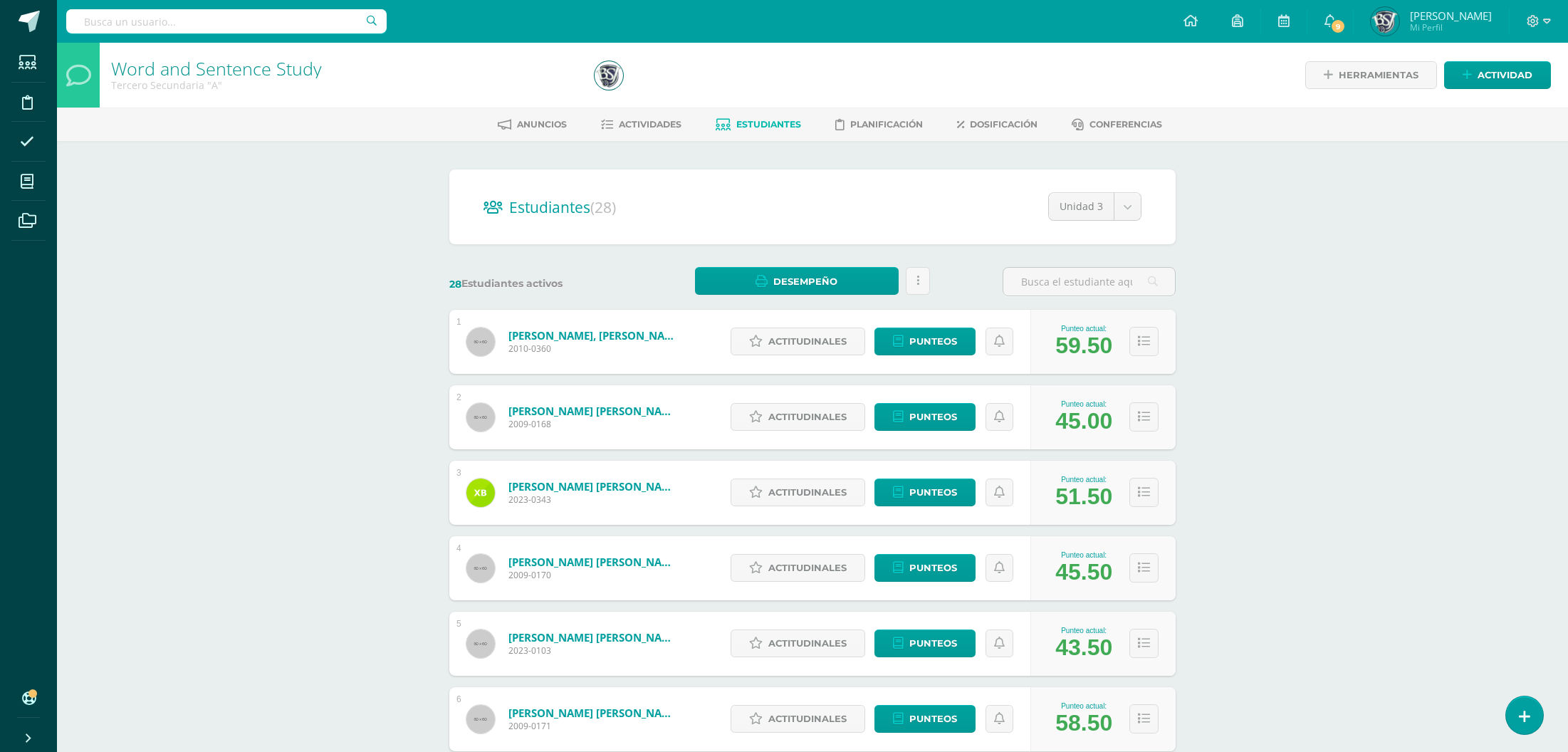
click at [1280, 164] on div "Word and Sentence Study Tercero Secundaria "A" Herramientas Detalle de asistenc…" at bounding box center [812, 593] width 1511 height 1100
click at [1407, 197] on div "Word and Sentence Study Tercero Secundaria "A" Herramientas Detalle de asistenc…" at bounding box center [812, 593] width 1511 height 1100
click at [1340, 264] on div "Word and Sentence Study Tercero Secundaria "A" Herramientas Detalle de asistenc…" at bounding box center [812, 593] width 1511 height 1100
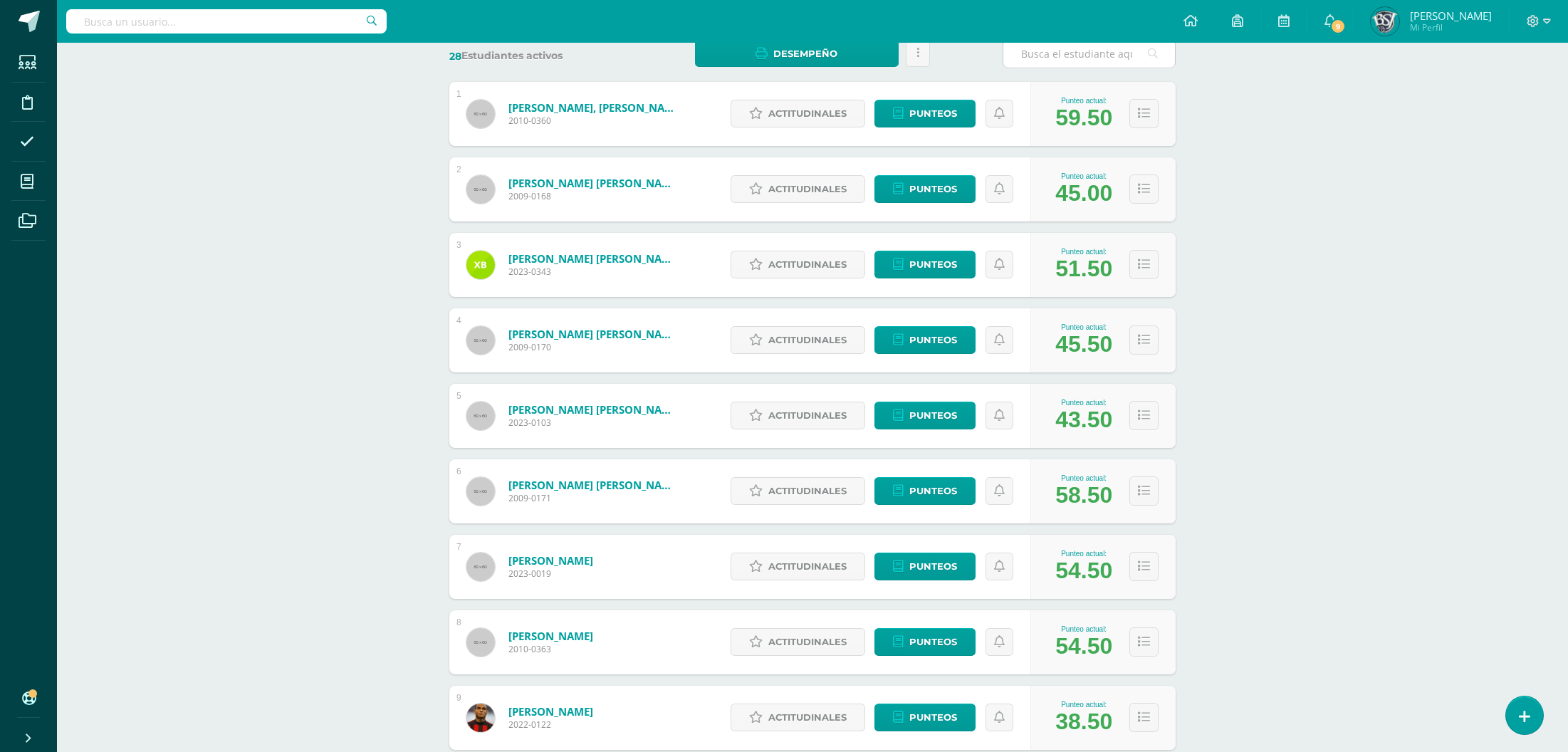
scroll to position [389, 0]
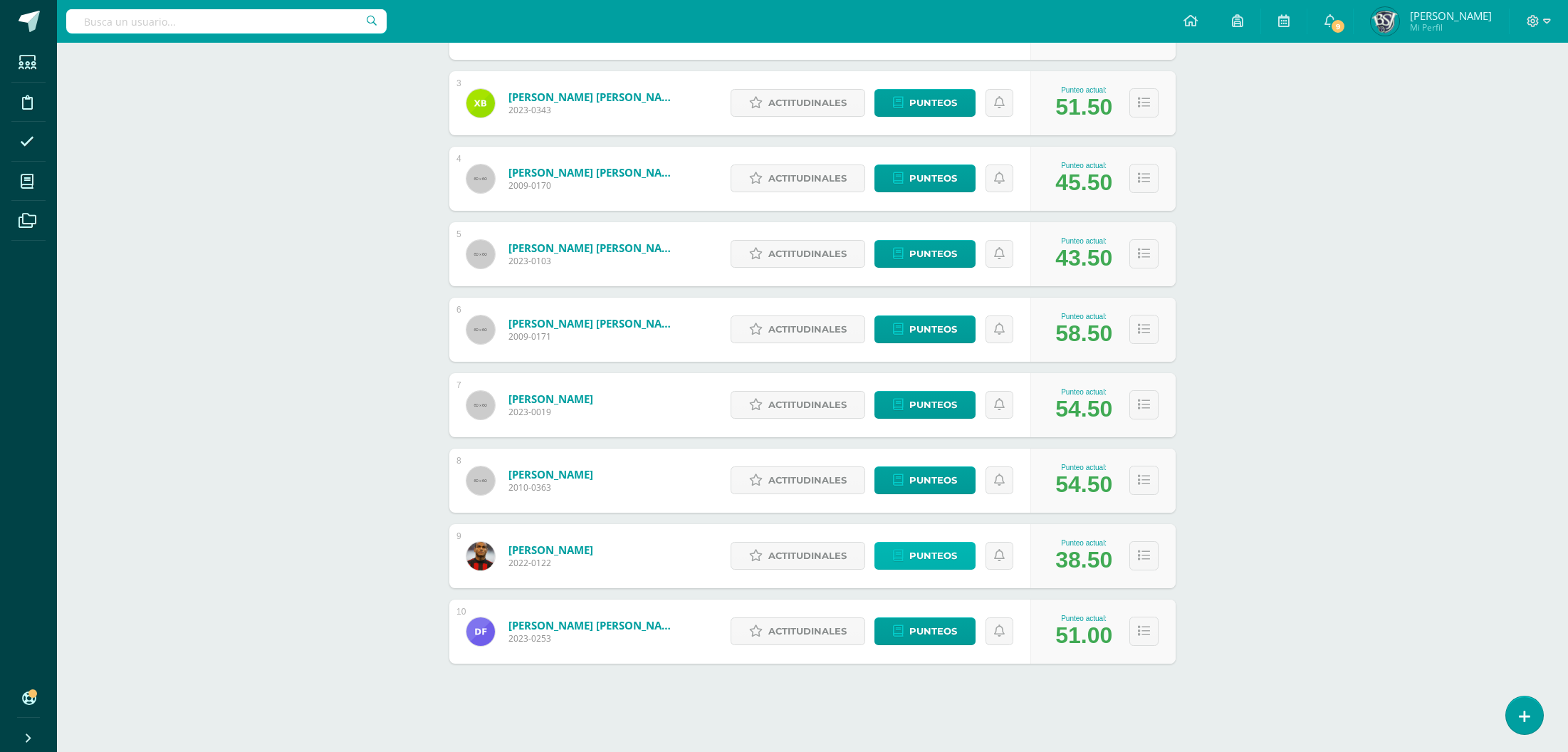
click at [905, 552] on link "Punteos" at bounding box center [924, 556] width 101 height 27
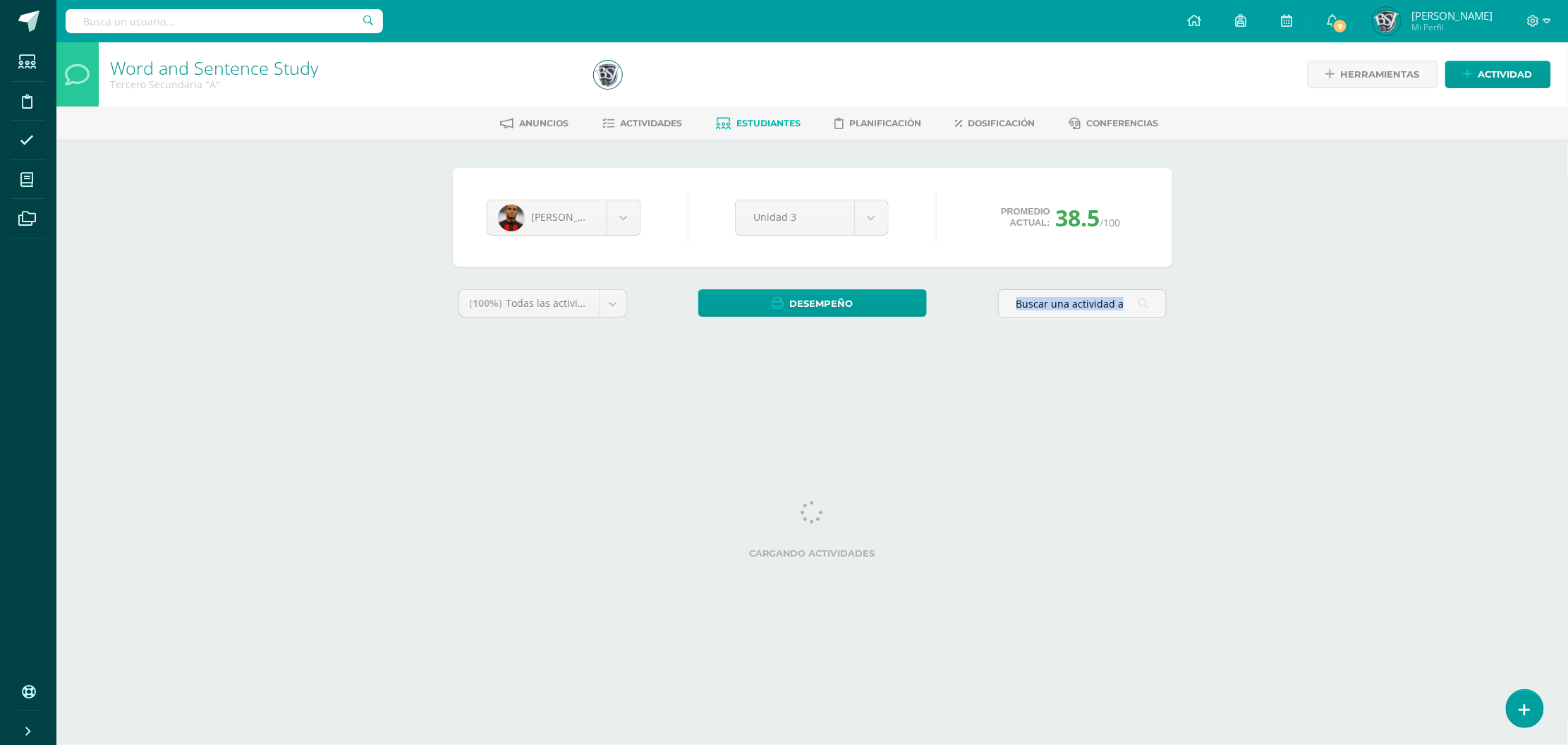
click at [1272, 380] on html "Estudiantes Disciplina Asistencia Mis cursos Archivos Soporte Centro de ayuda Ú…" at bounding box center [784, 190] width 1568 height 380
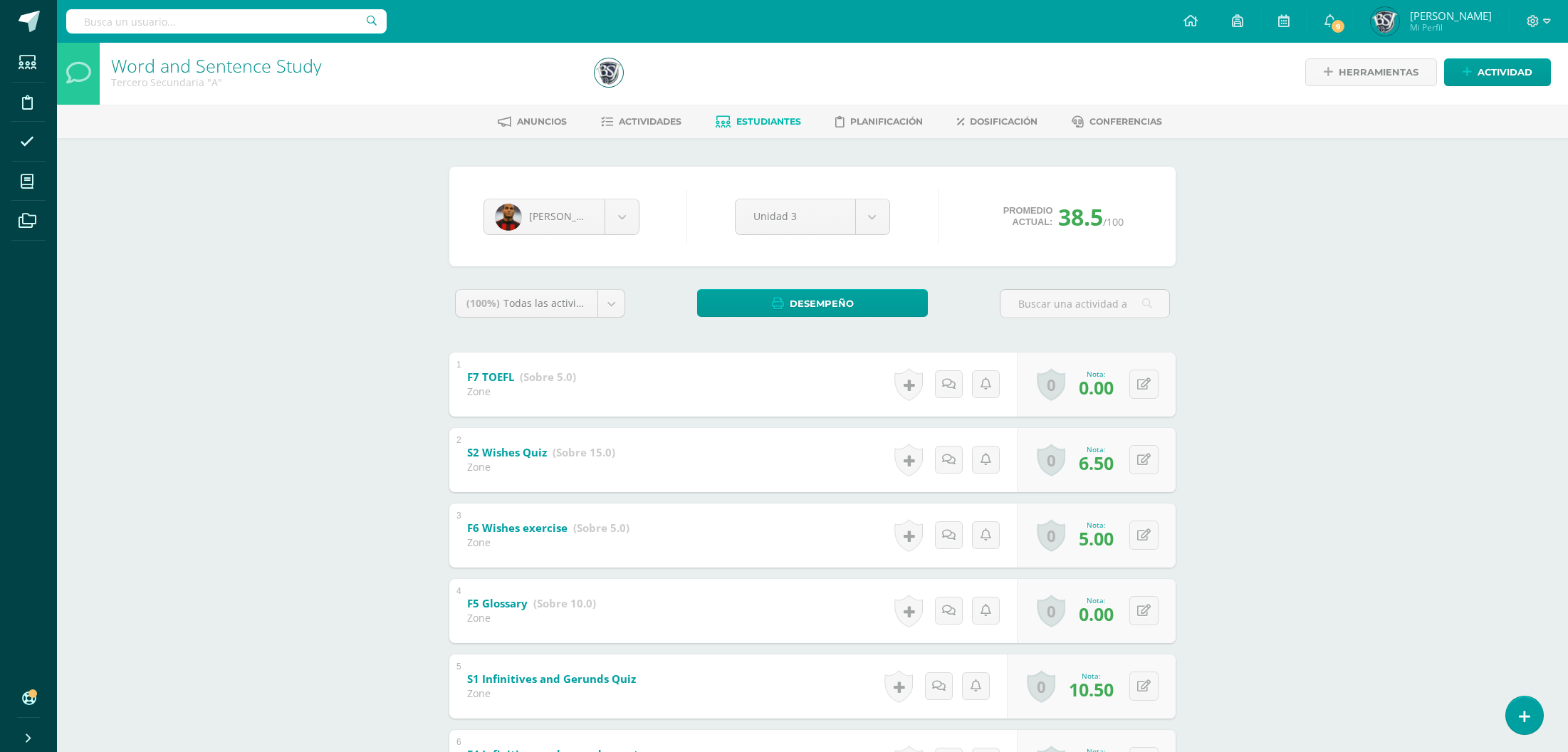
scroll to position [8, 0]
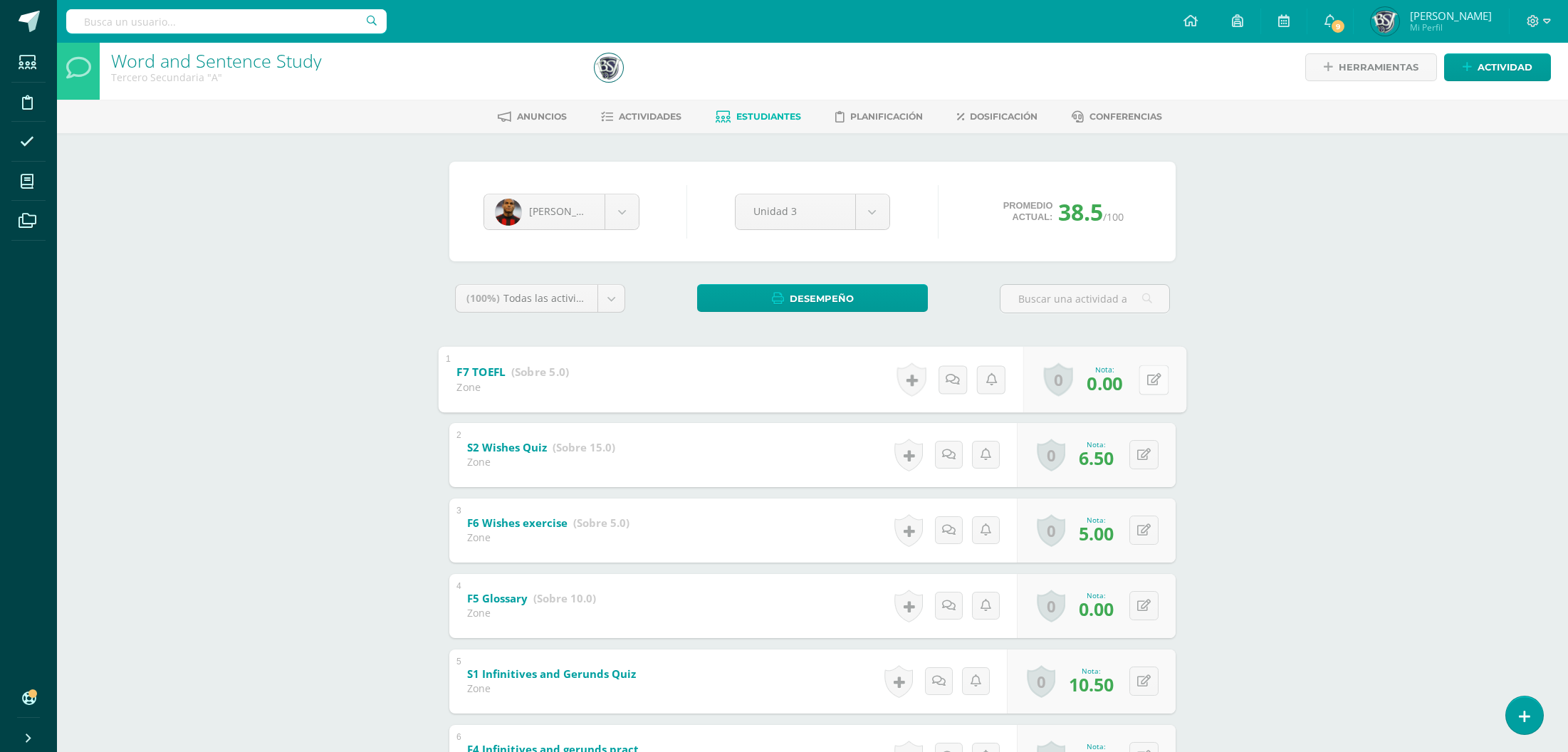
click at [1141, 387] on button at bounding box center [1153, 379] width 30 height 30
type input "5"
click at [1153, 602] on button at bounding box center [1153, 606] width 30 height 30
type input "10"
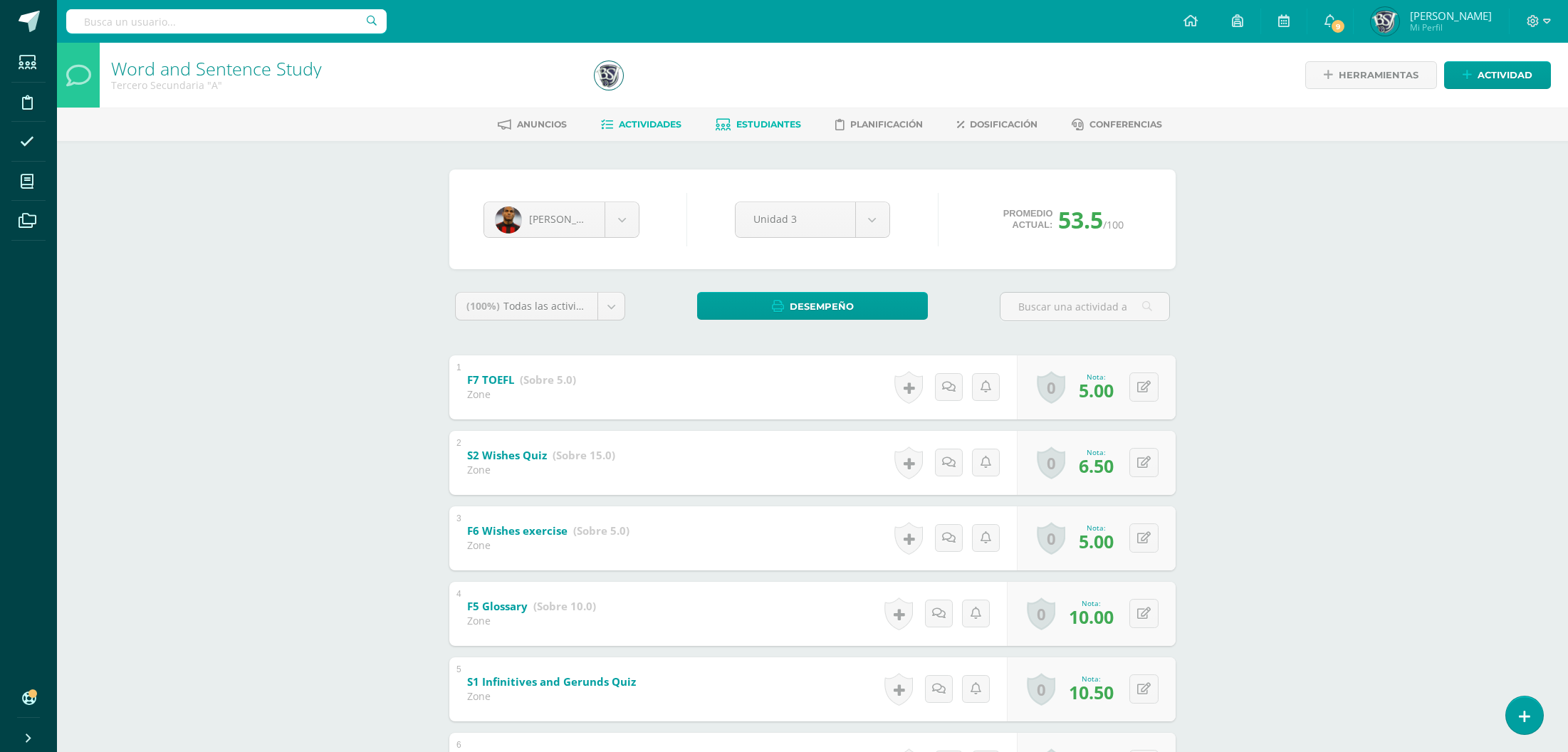
click at [677, 122] on span "Actividades" at bounding box center [650, 124] width 63 height 11
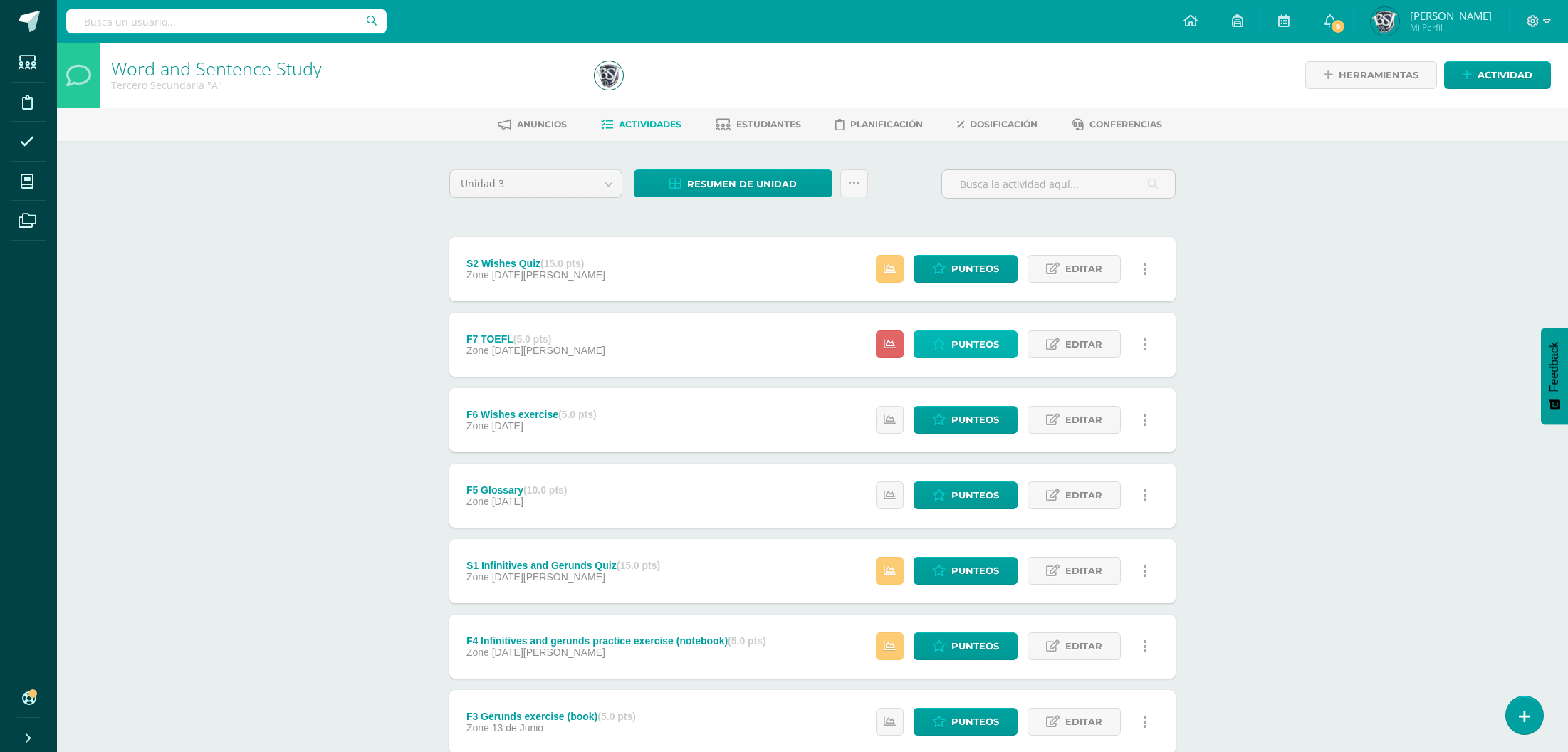
click at [962, 344] on span "Punteos" at bounding box center [975, 344] width 48 height 27
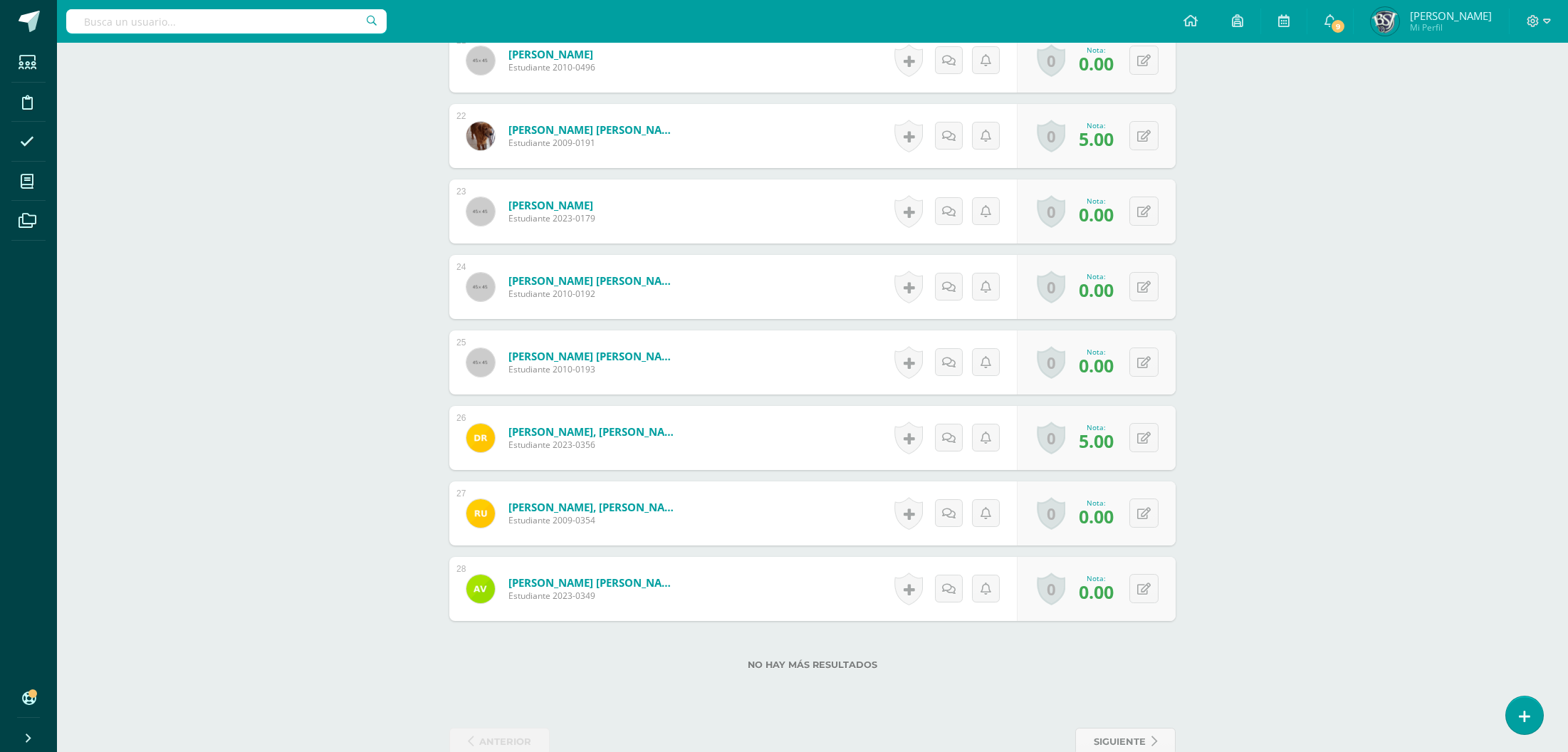
scroll to position [2005, 0]
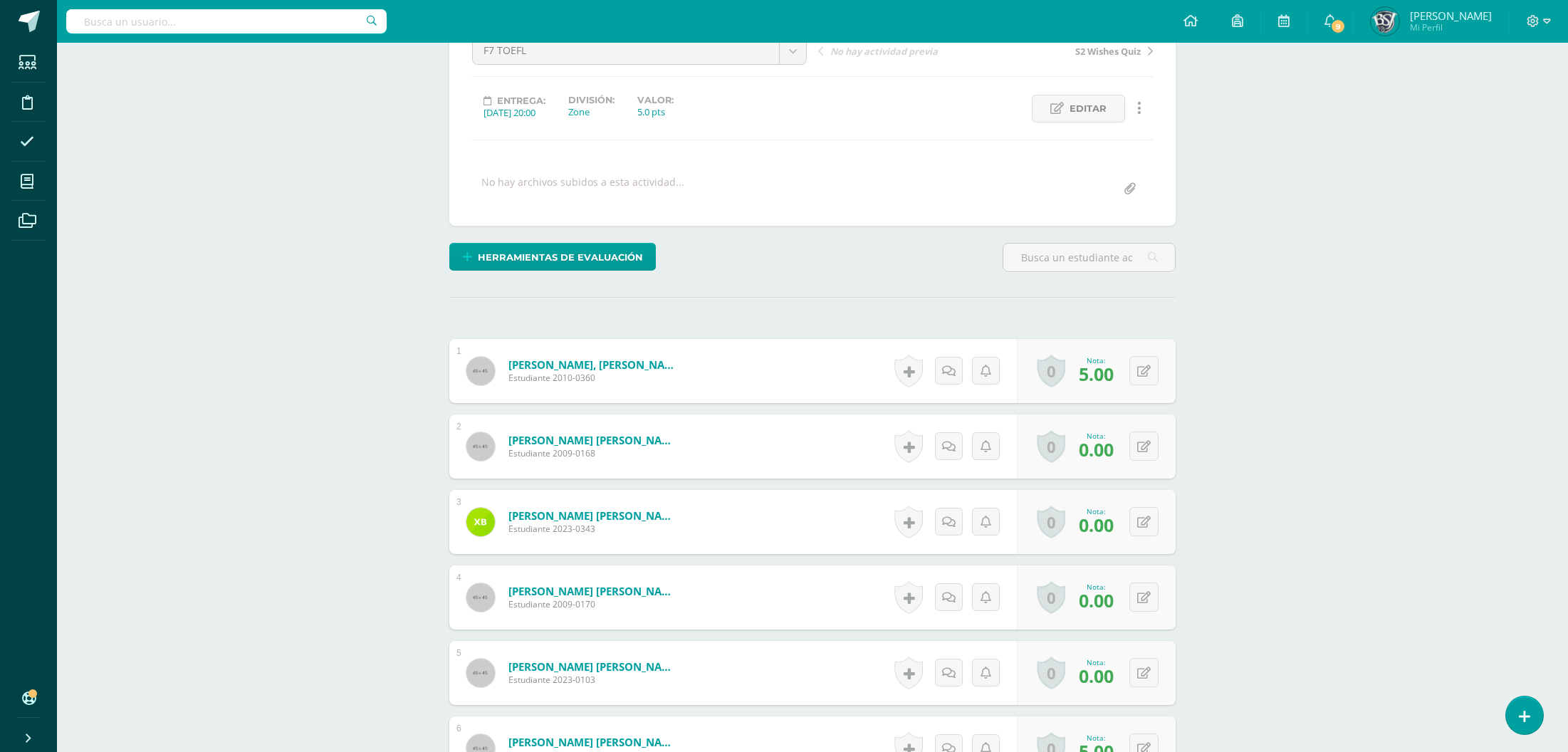
scroll to position [0, 0]
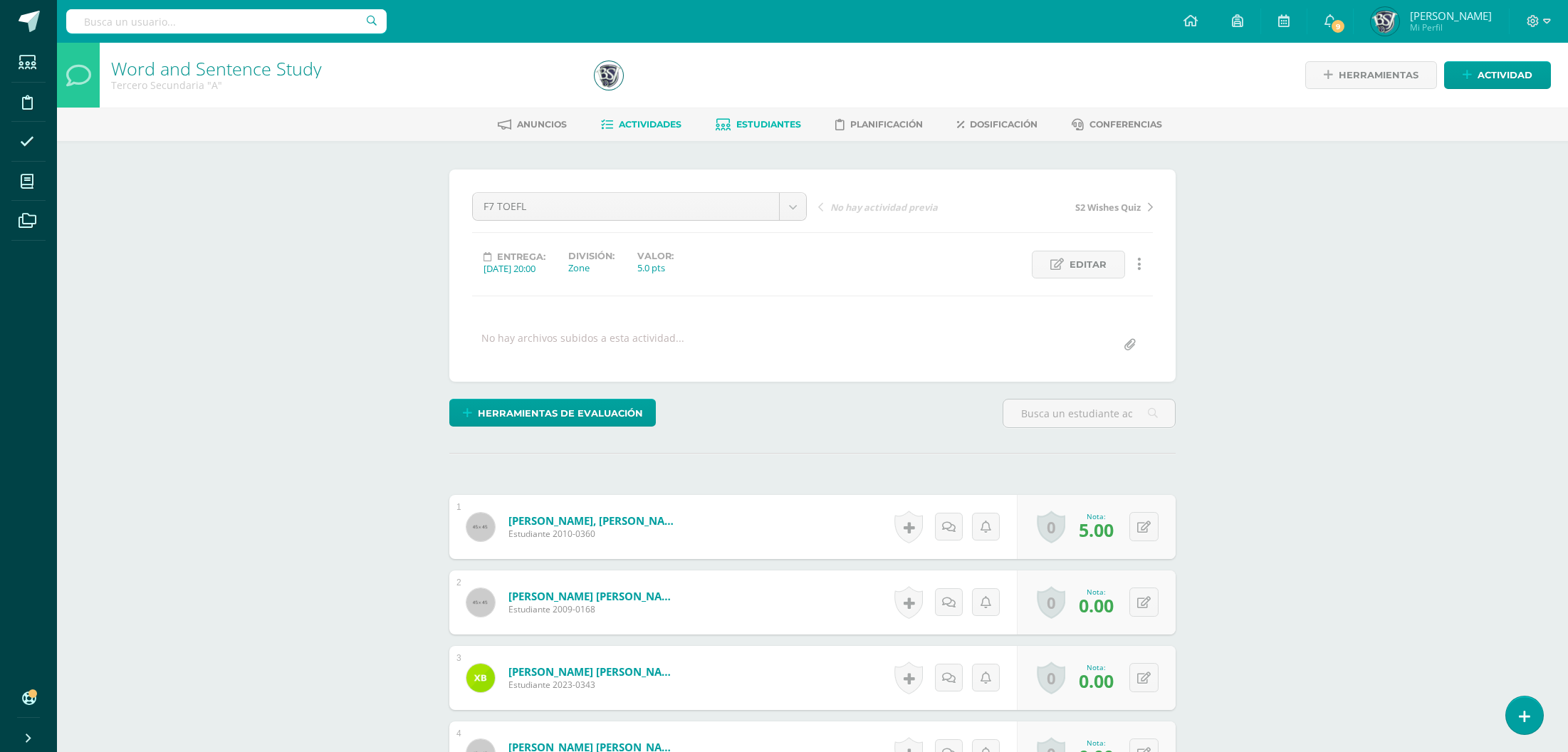
click at [776, 136] on link "Estudiantes" at bounding box center [758, 124] width 86 height 23
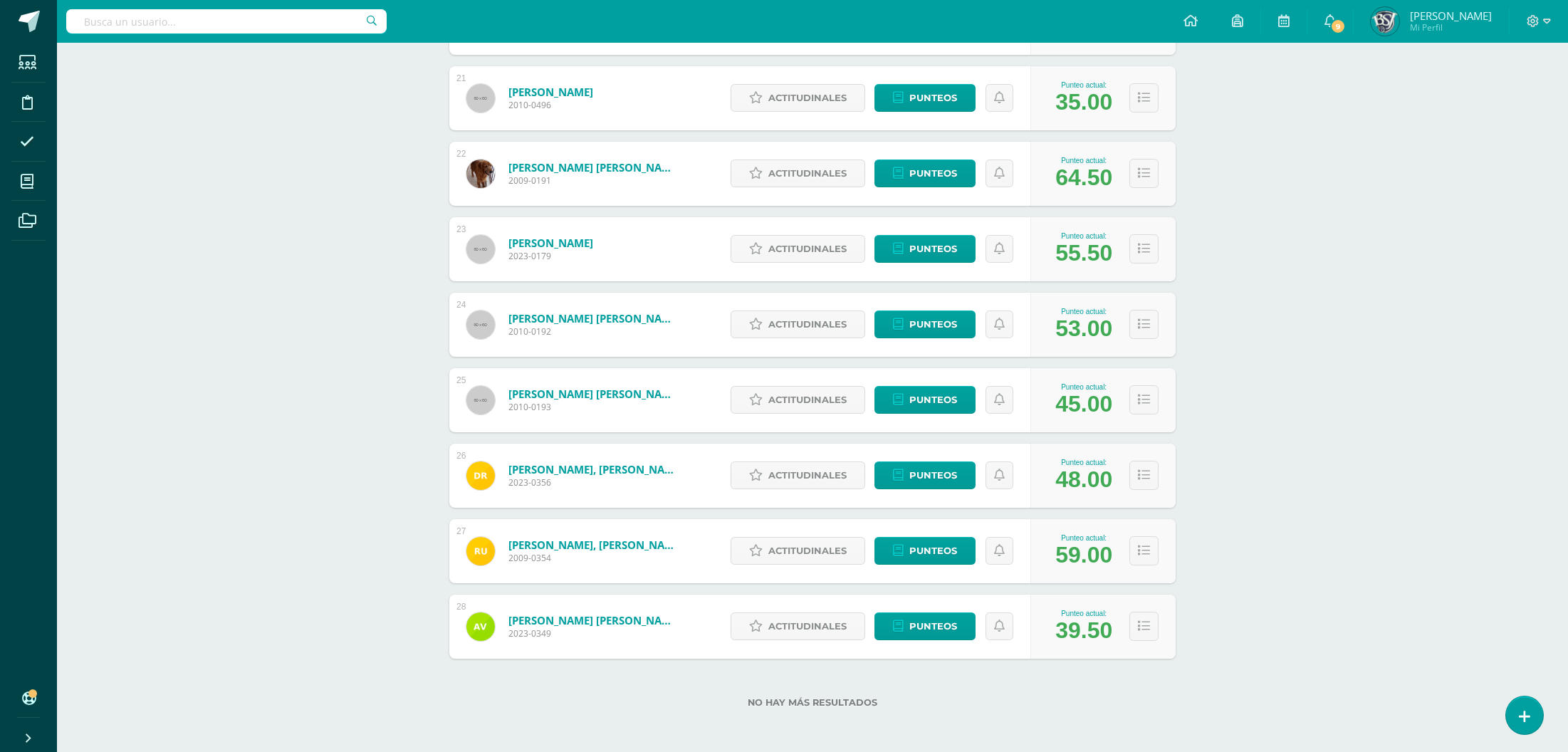
scroll to position [578, 0]
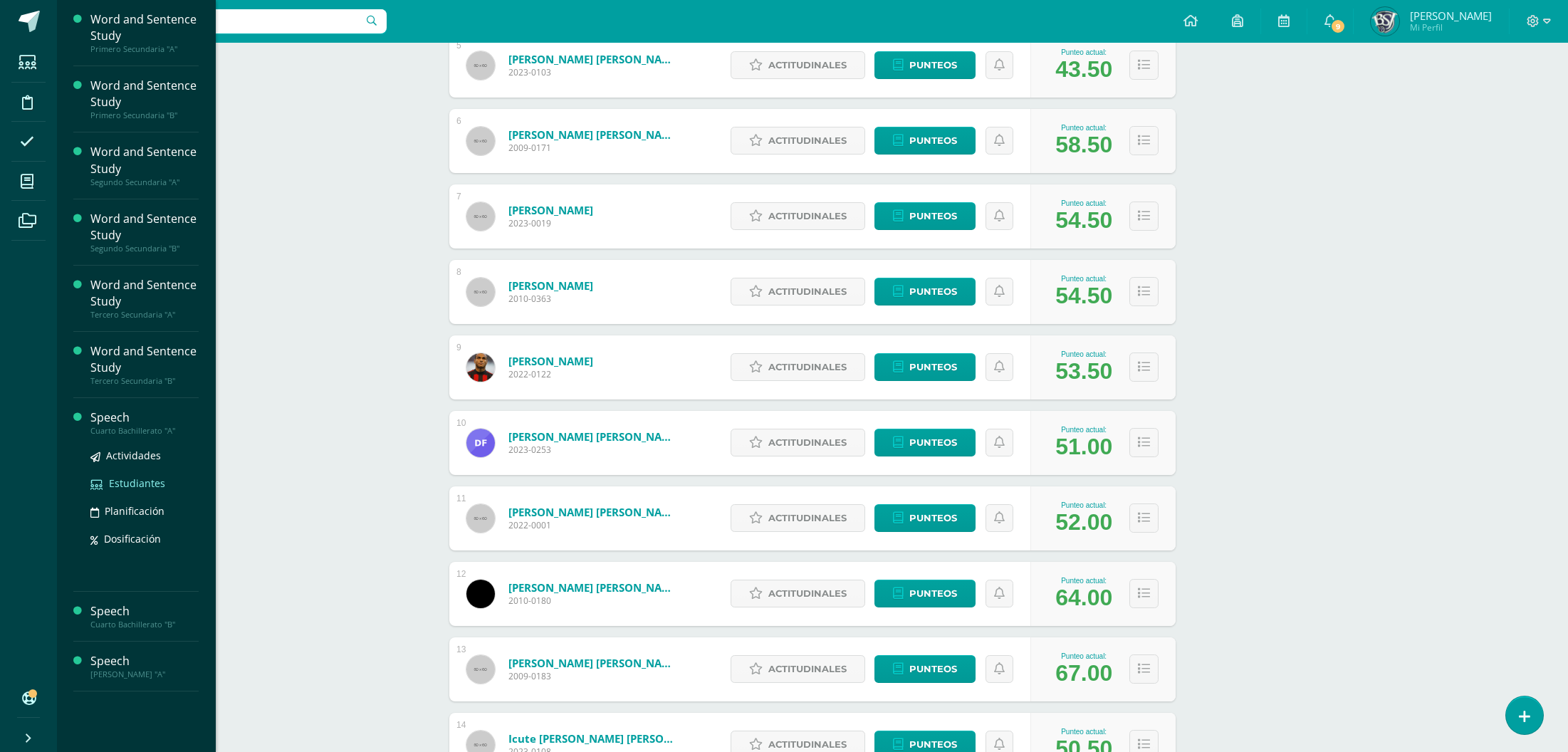
click at [141, 487] on span "Estudiantes" at bounding box center [137, 483] width 57 height 14
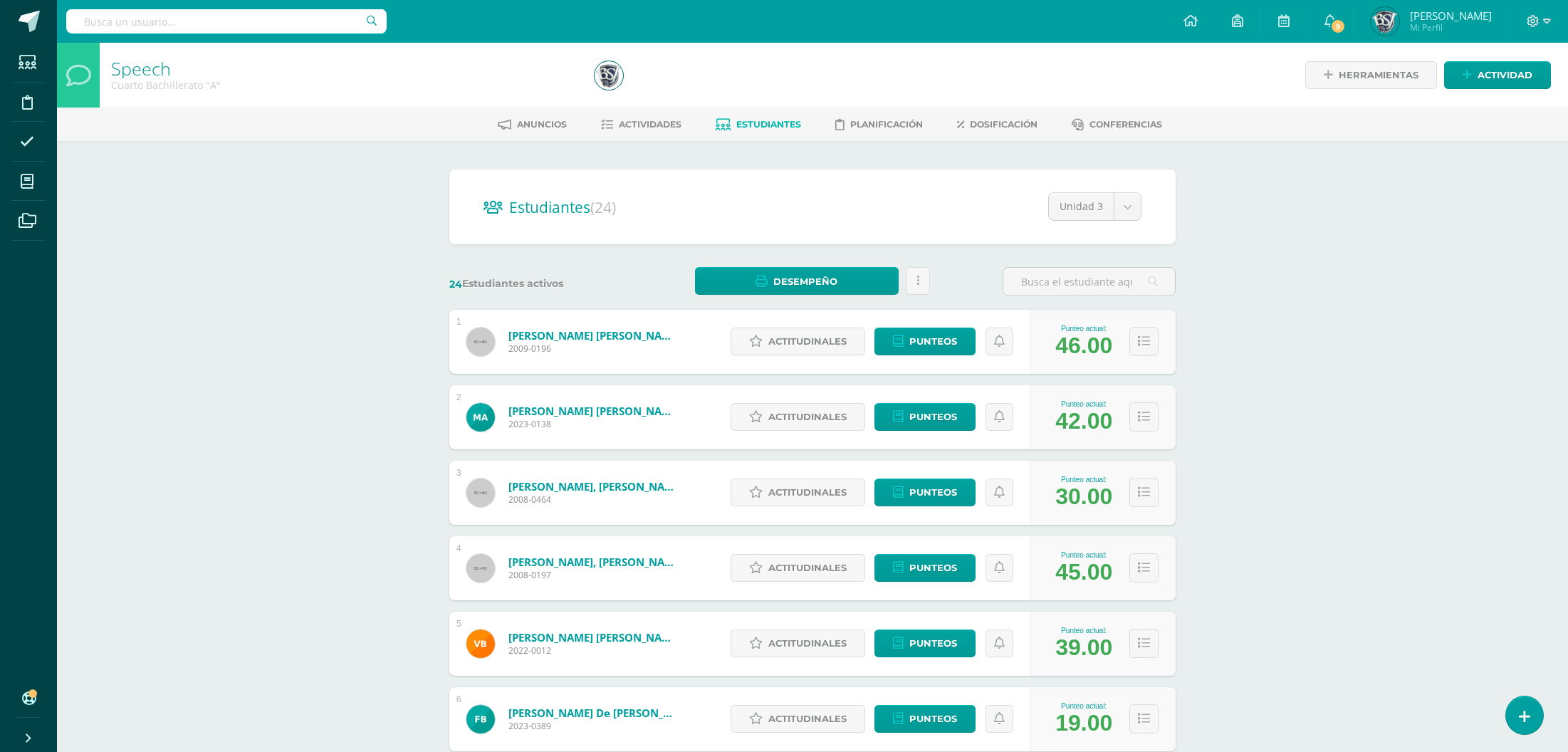
click at [1467, 274] on div "Speech Cuarto Bachillerato "A" Herramientas Detalle de asistencias Actividad An…" at bounding box center [812, 593] width 1511 height 1100
click at [926, 338] on span "Punteos" at bounding box center [933, 341] width 48 height 27
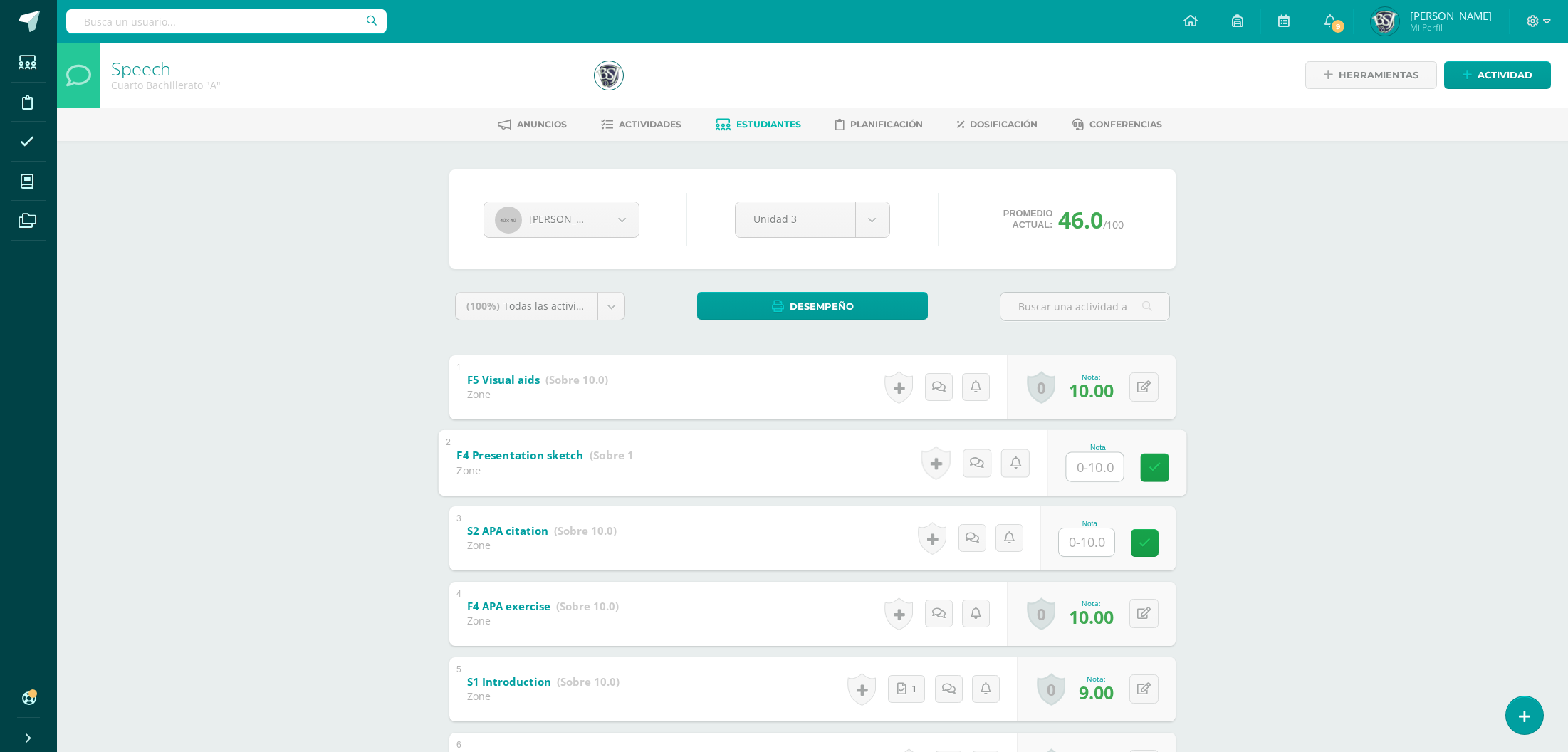
click at [1105, 465] on input "text" at bounding box center [1095, 466] width 57 height 28
type input "10"
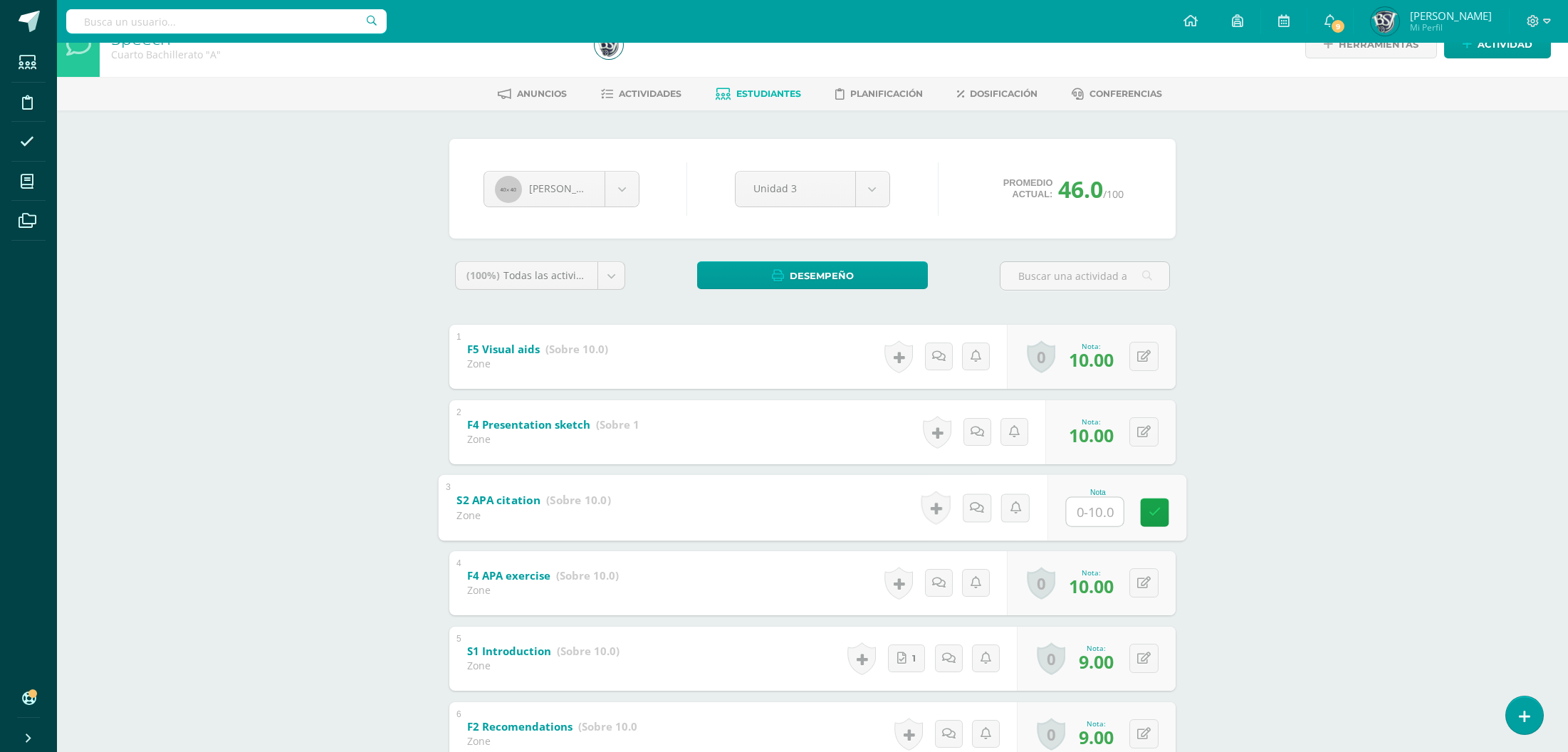
scroll to position [32, 0]
type input "8"
type input "0"
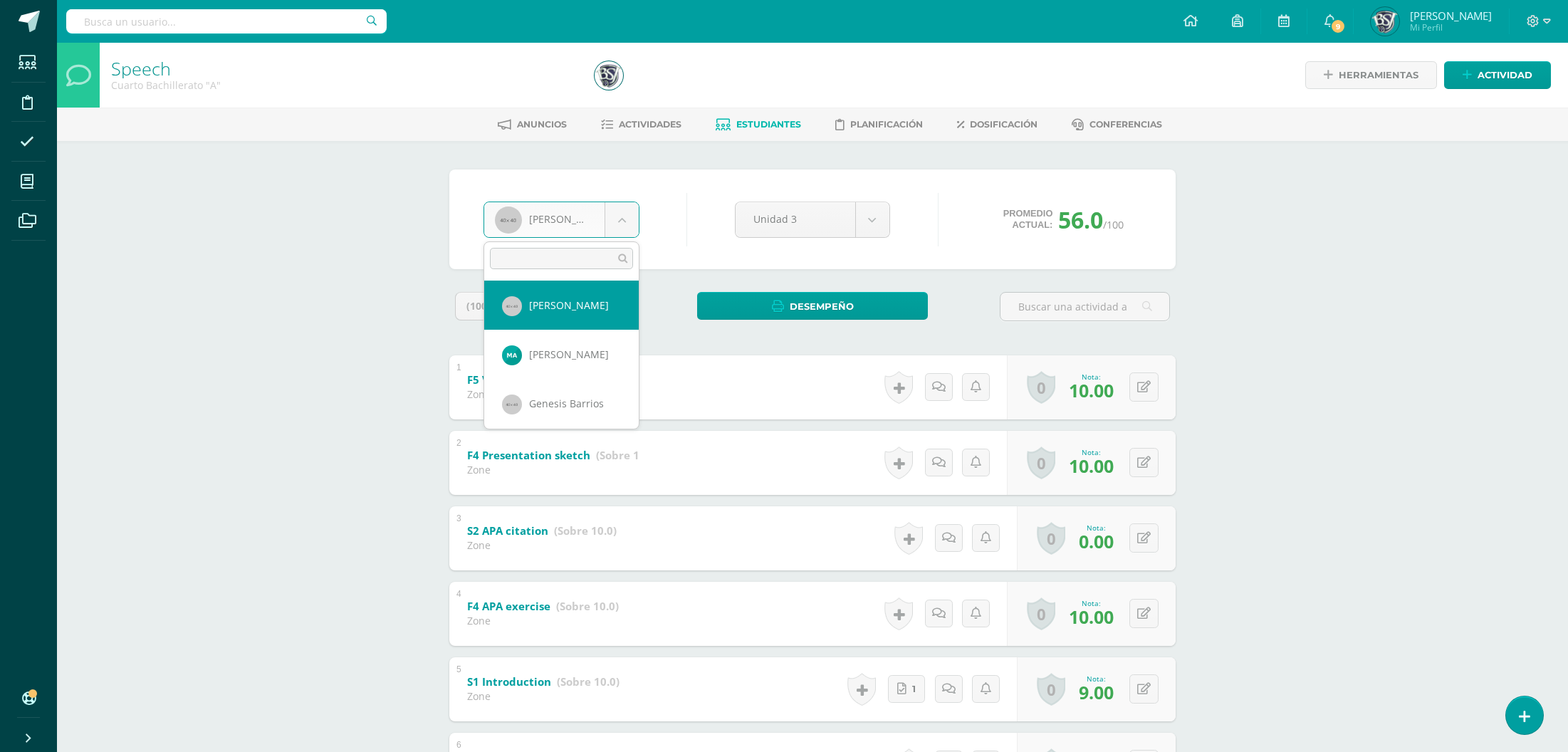
click at [537, 229] on body "Estudiantes Disciplina Asistencia Mis cursos Archivos Soporte Centro de ayuda Ú…" at bounding box center [784, 483] width 1568 height 967
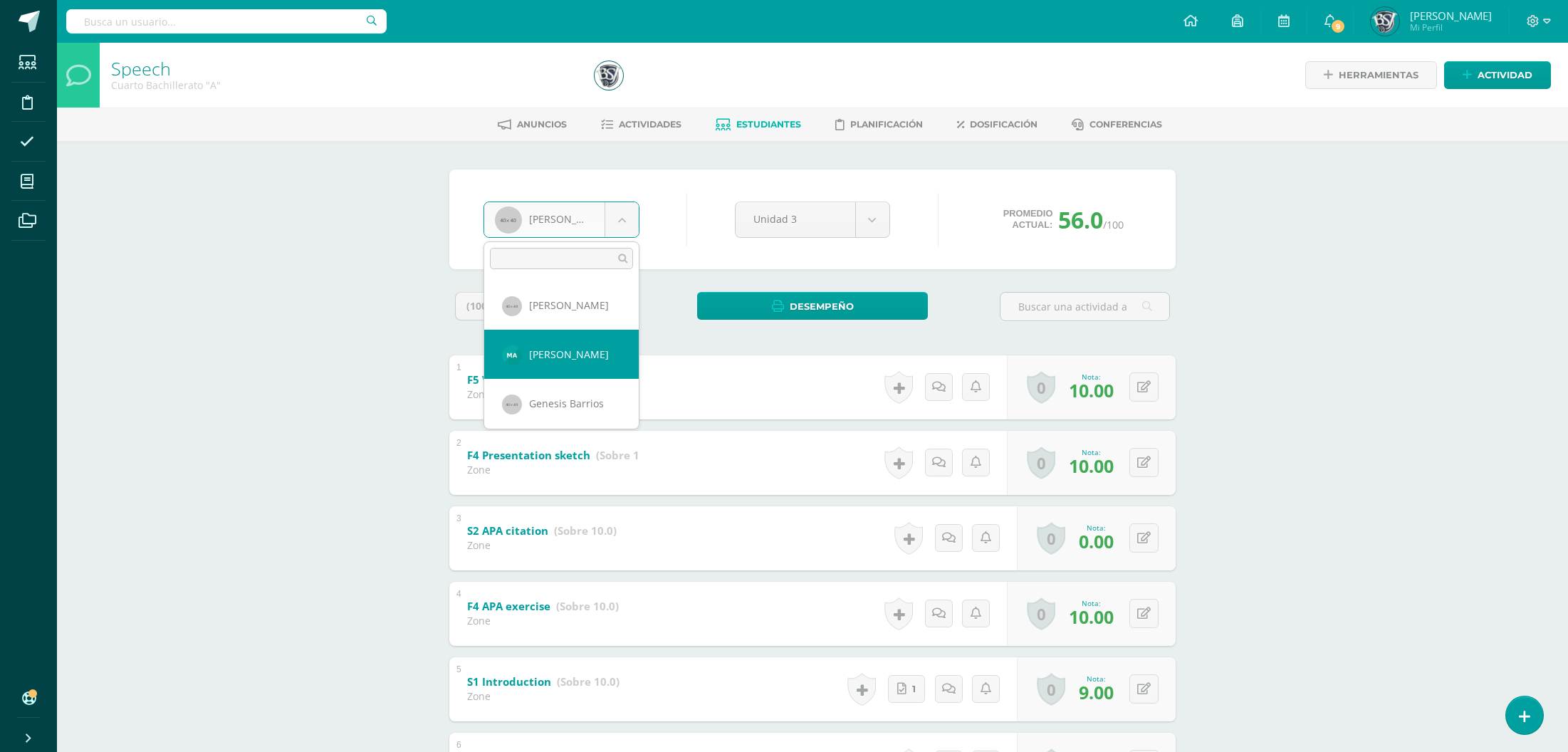
select select "1054"
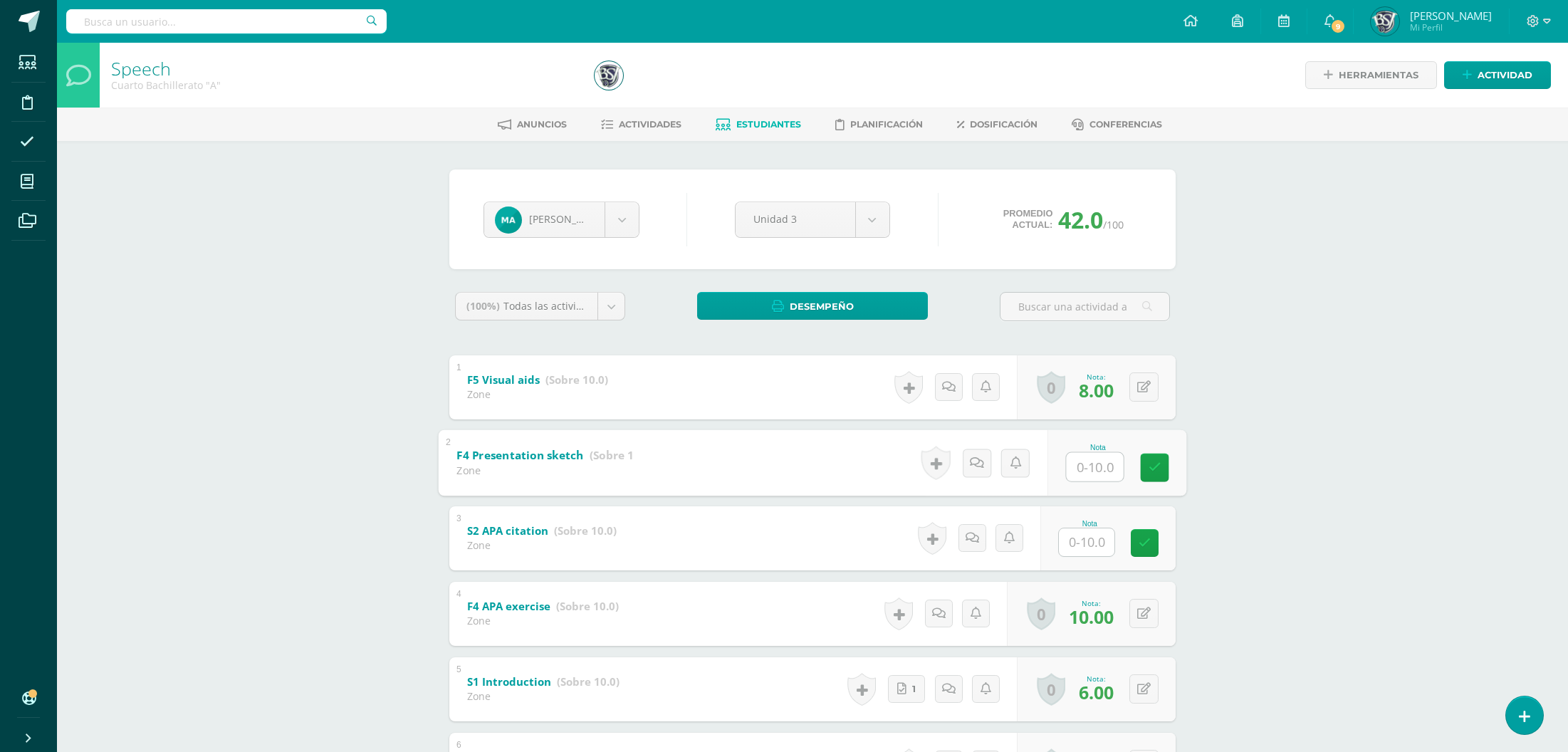
click at [1102, 462] on input "text" at bounding box center [1095, 466] width 57 height 28
click at [1067, 536] on input "text" at bounding box center [1095, 541] width 57 height 28
type input "1"
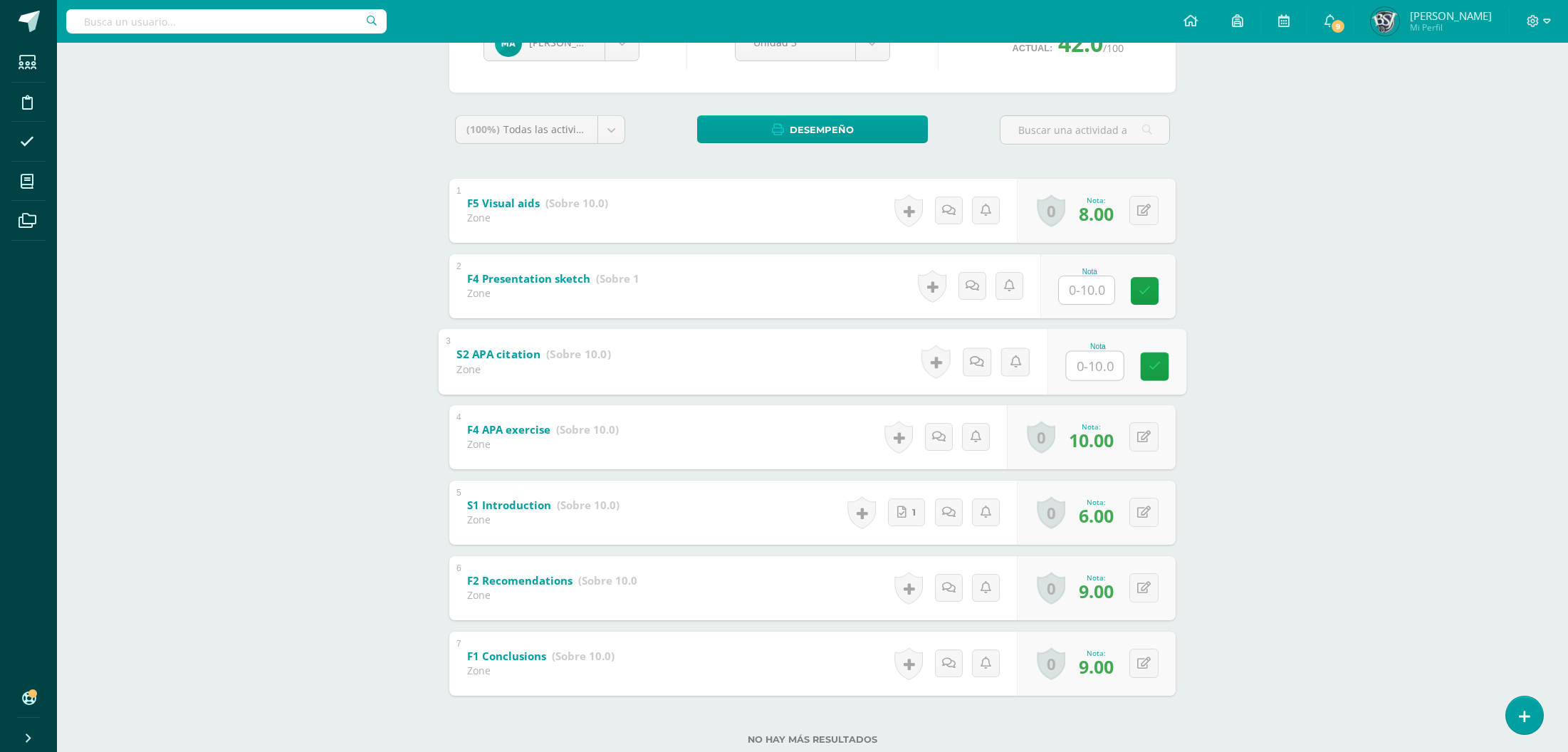
scroll to position [214, 0]
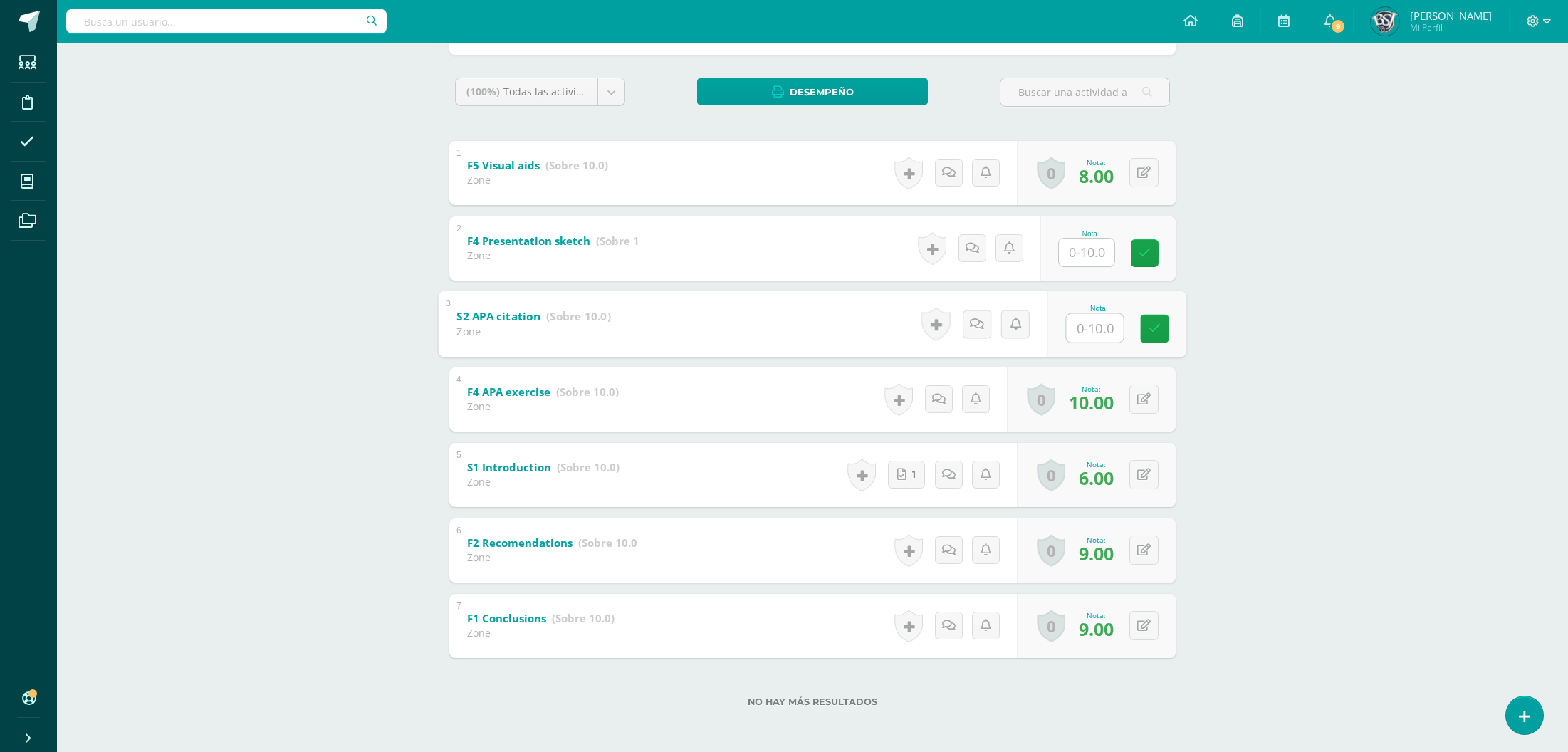
type input "0"
click at [1093, 251] on input "text" at bounding box center [1095, 252] width 57 height 28
type input "0"
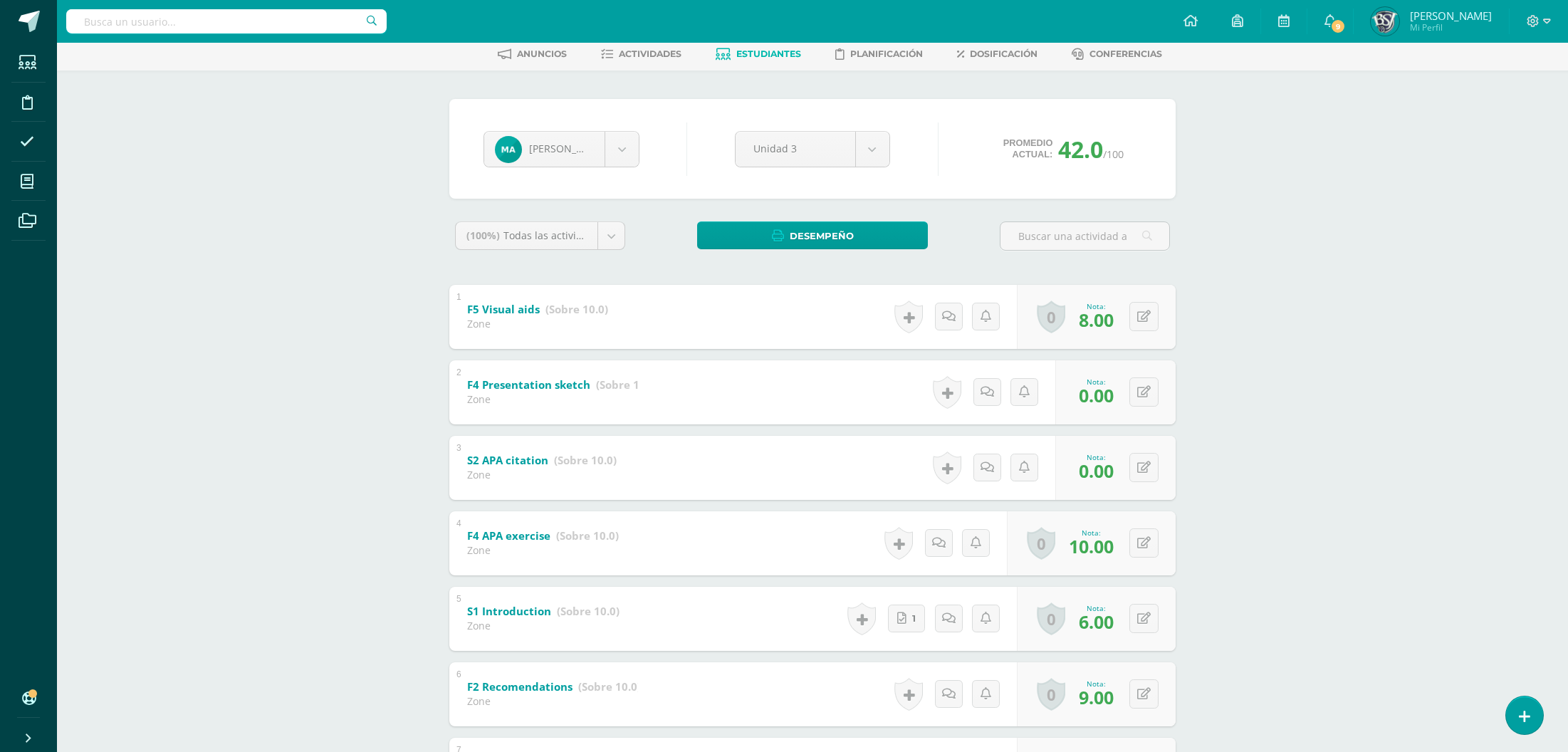
scroll to position [0, 0]
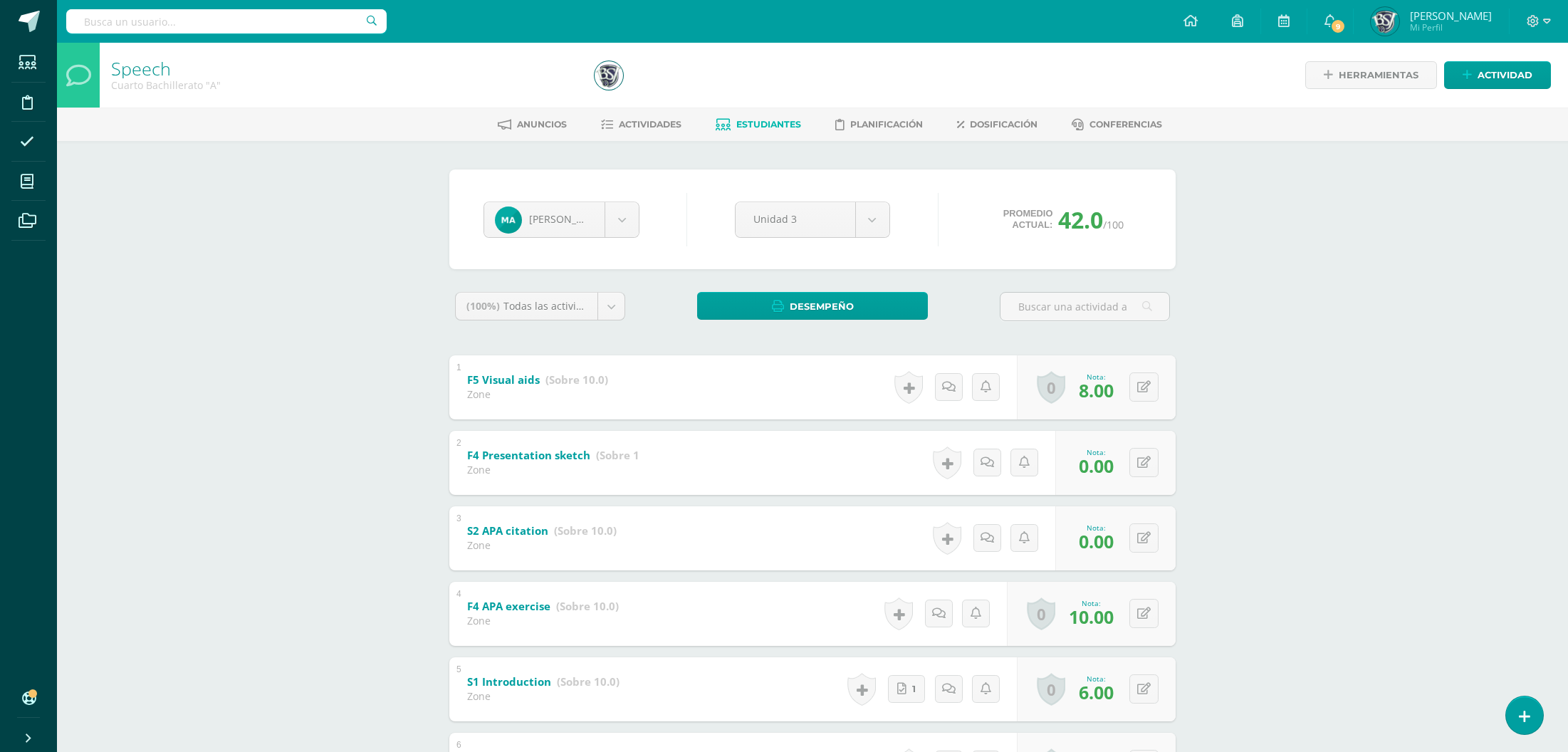
click at [390, 641] on div "Speech Cuarto Bachillerato "A" Herramientas Detalle de asistencias Actividad An…" at bounding box center [812, 505] width 1511 height 925
click at [1202, 313] on div "Marco Arreaga Mario Albizures Marco Arreaga Genesis Barrios Andres Bautista Val…" at bounding box center [812, 554] width 783 height 826
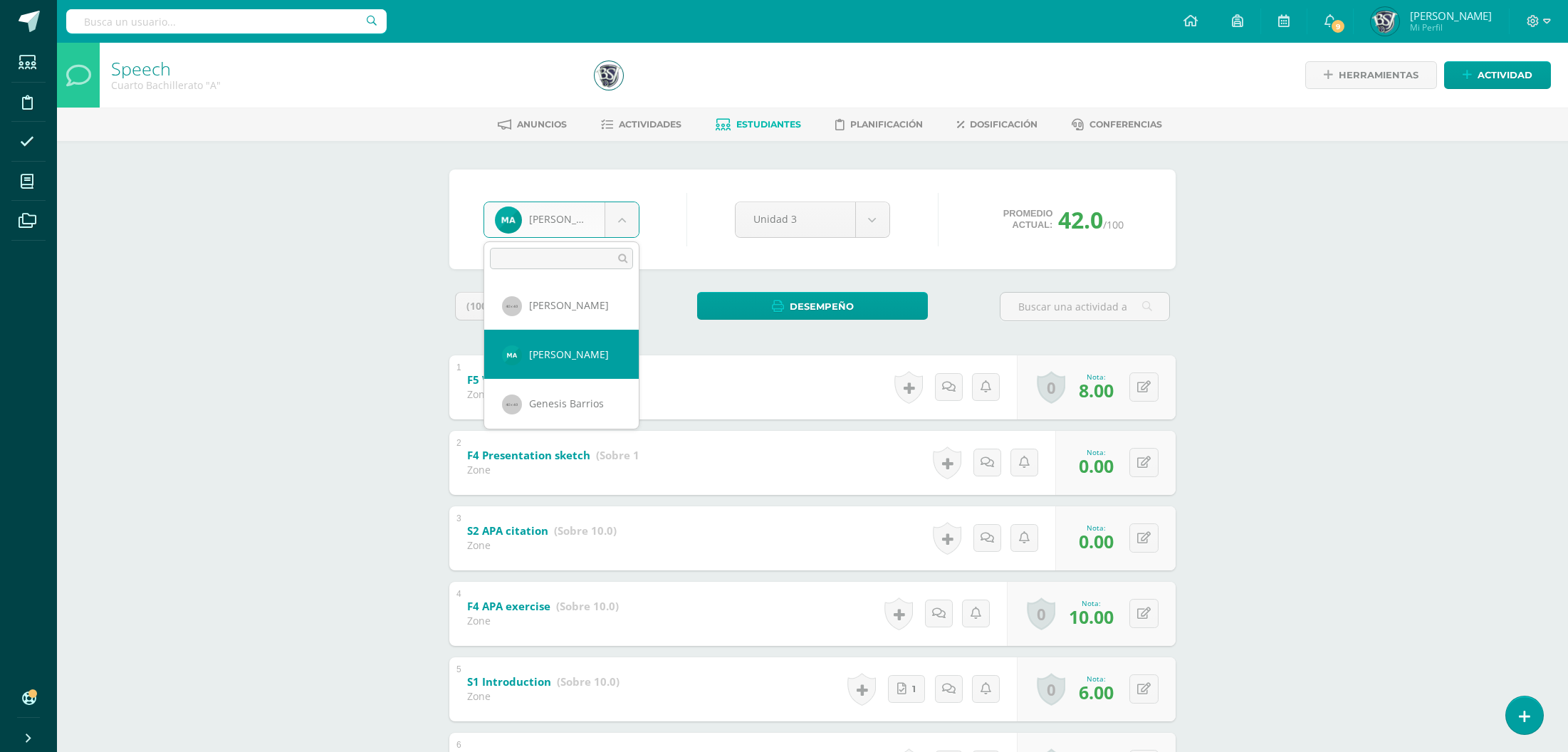
click at [574, 214] on body "Estudiantes Disciplina Asistencia Mis cursos Archivos Soporte Centro de ayuda Ú…" at bounding box center [784, 483] width 1568 height 967
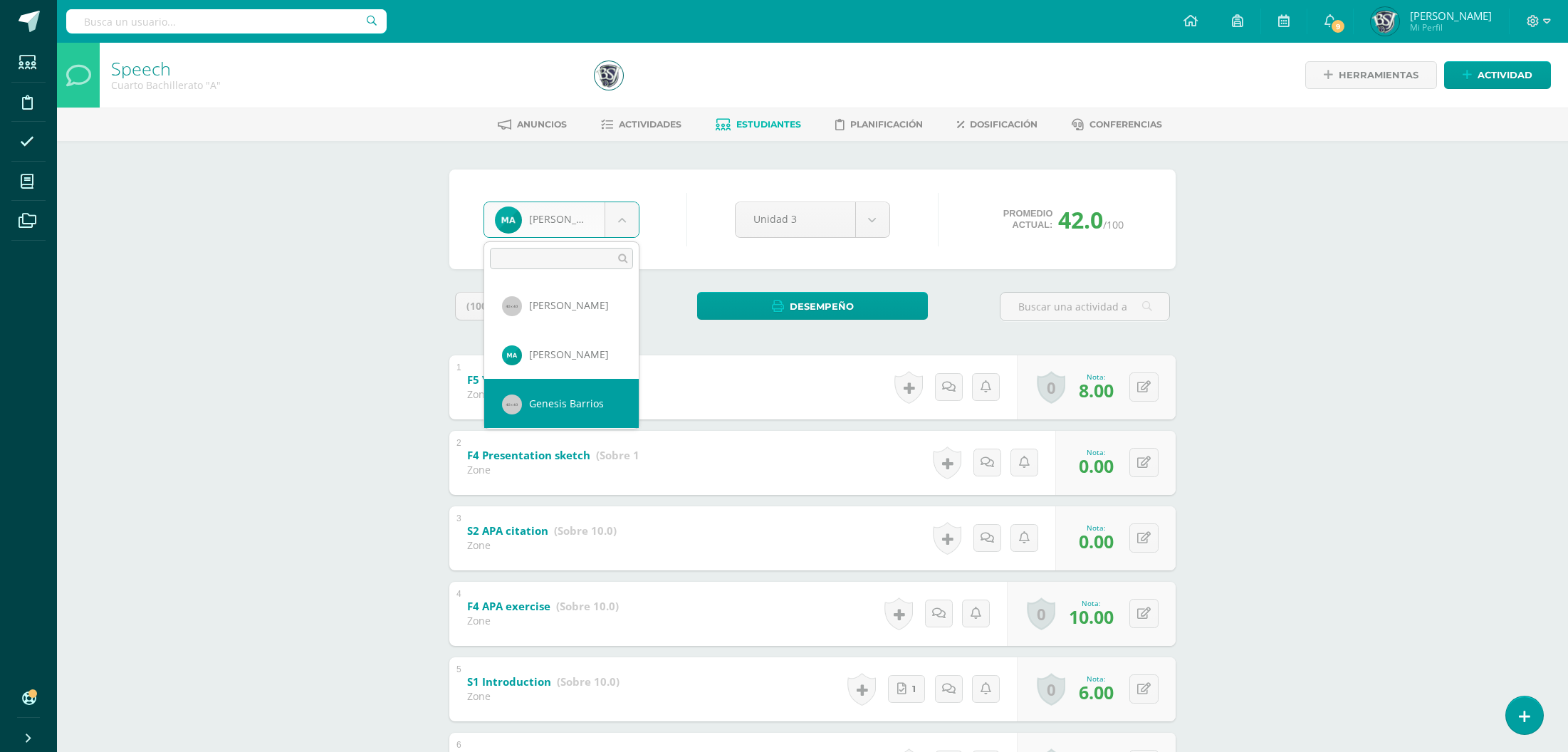
select select "559"
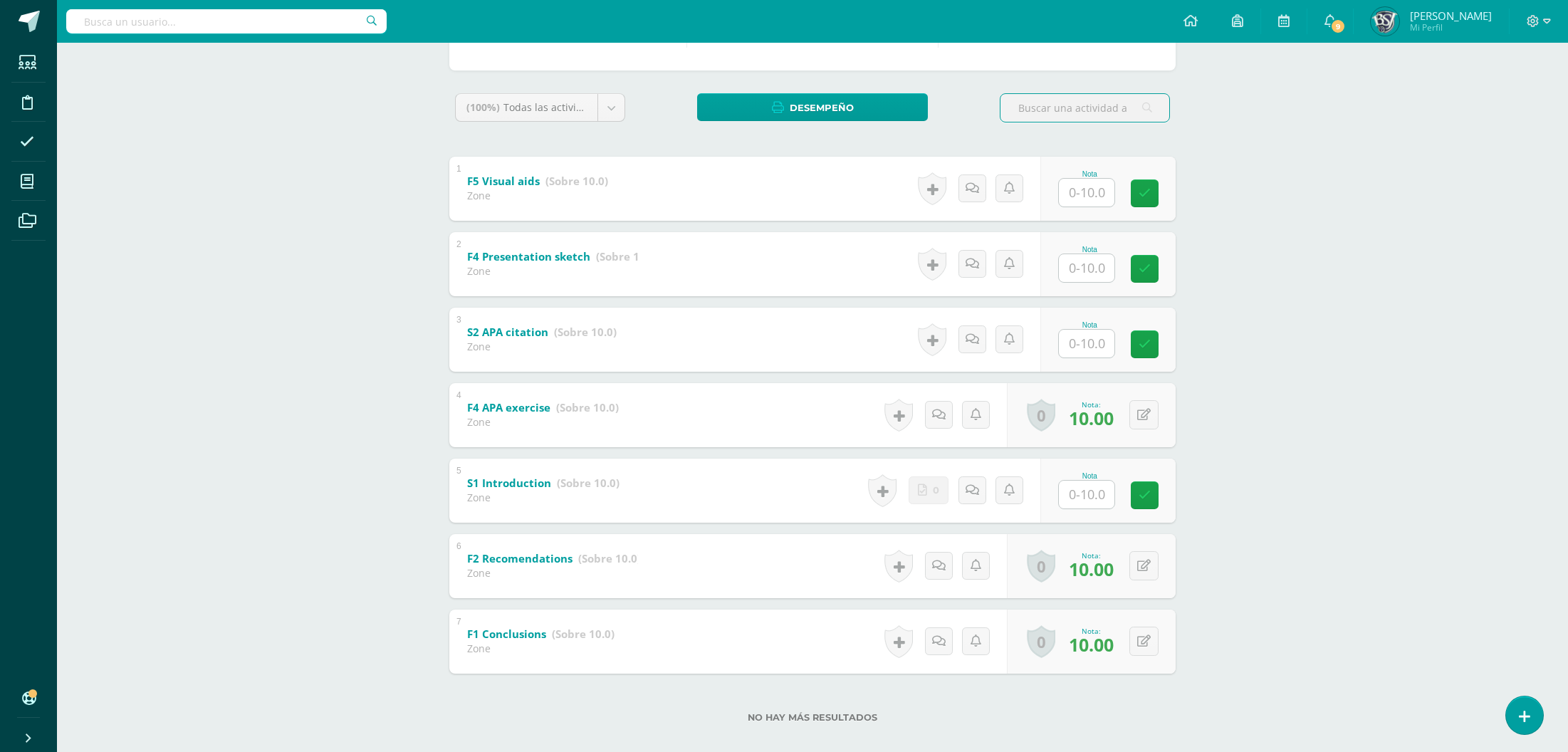
scroll to position [214, 0]
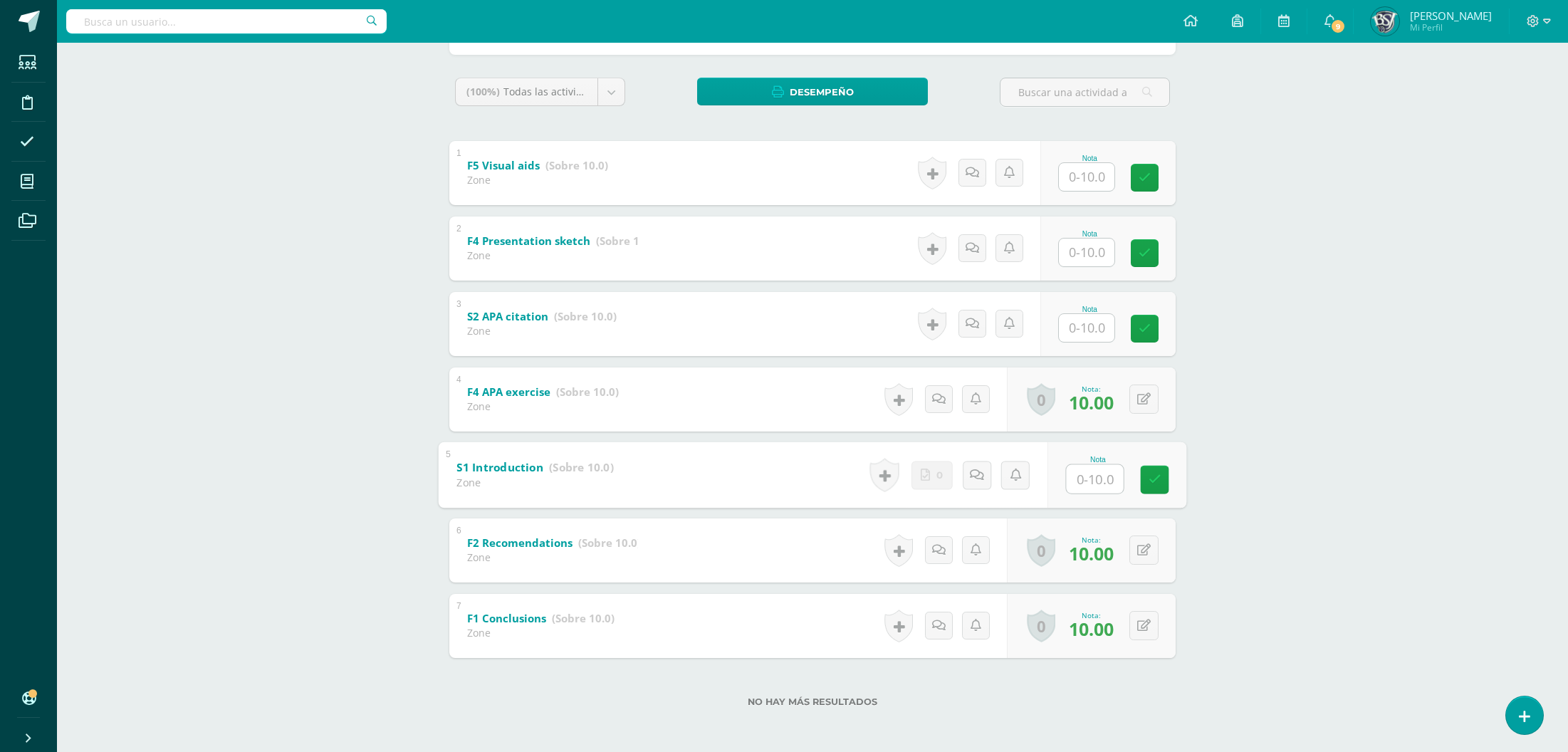
click at [1081, 478] on input "text" at bounding box center [1095, 478] width 57 height 28
type input "10"
click at [1100, 338] on input "text" at bounding box center [1095, 327] width 57 height 28
type input "0"
click at [1093, 258] on input "text" at bounding box center [1095, 252] width 57 height 28
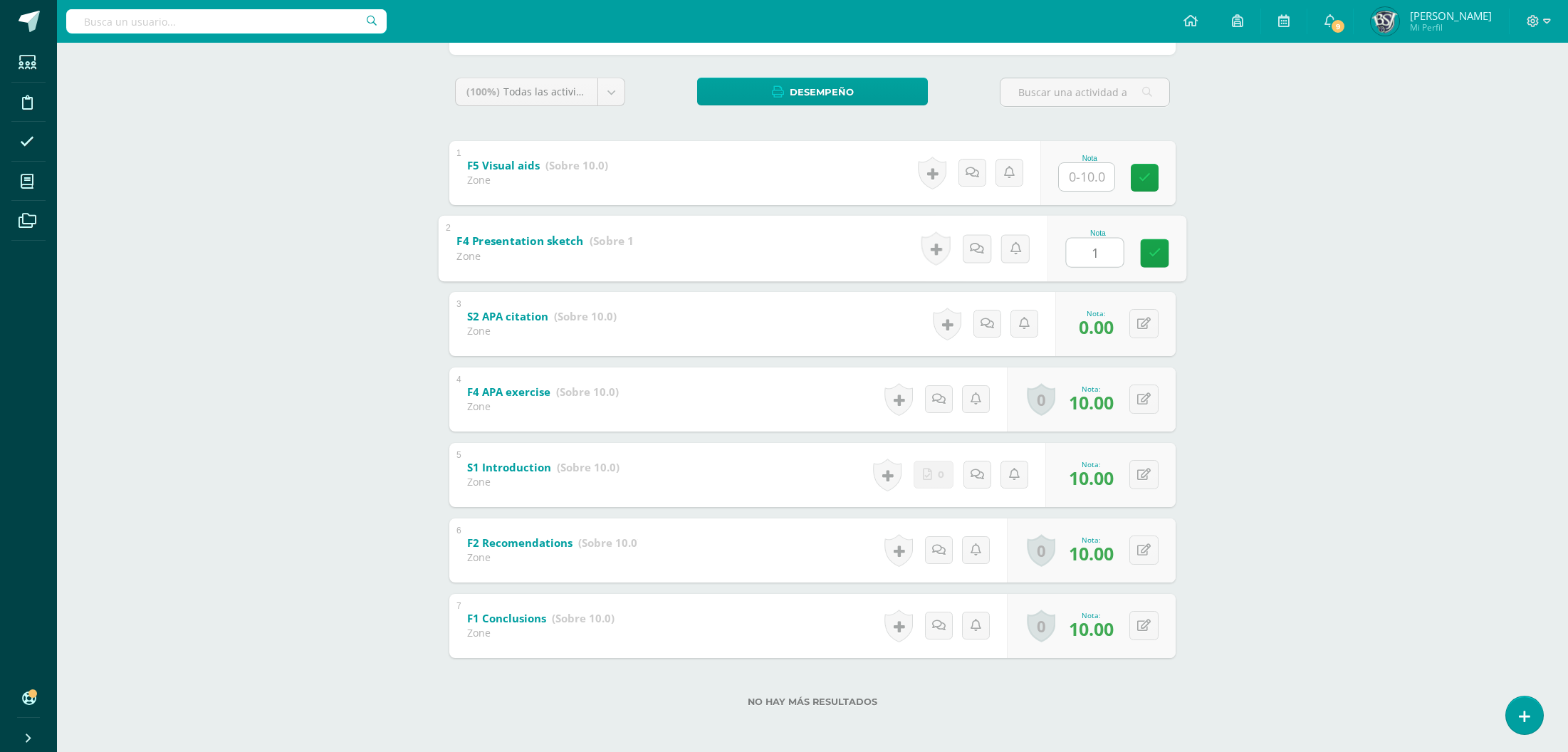
type input "10"
click at [1092, 183] on input "text" at bounding box center [1095, 176] width 57 height 28
type input "10"
click at [1148, 329] on icon at bounding box center [1155, 323] width 15 height 12
type input "10"
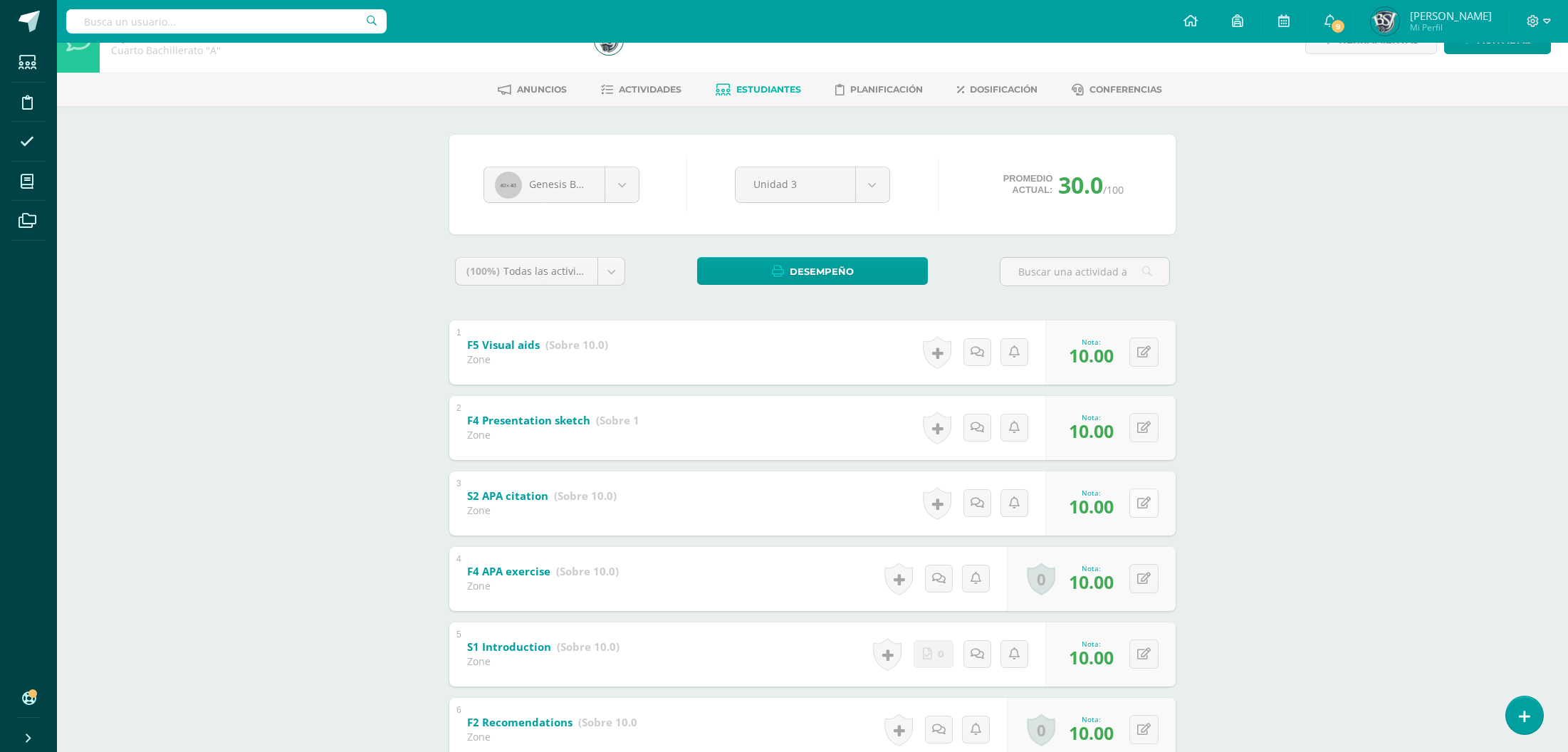
scroll to position [0, 0]
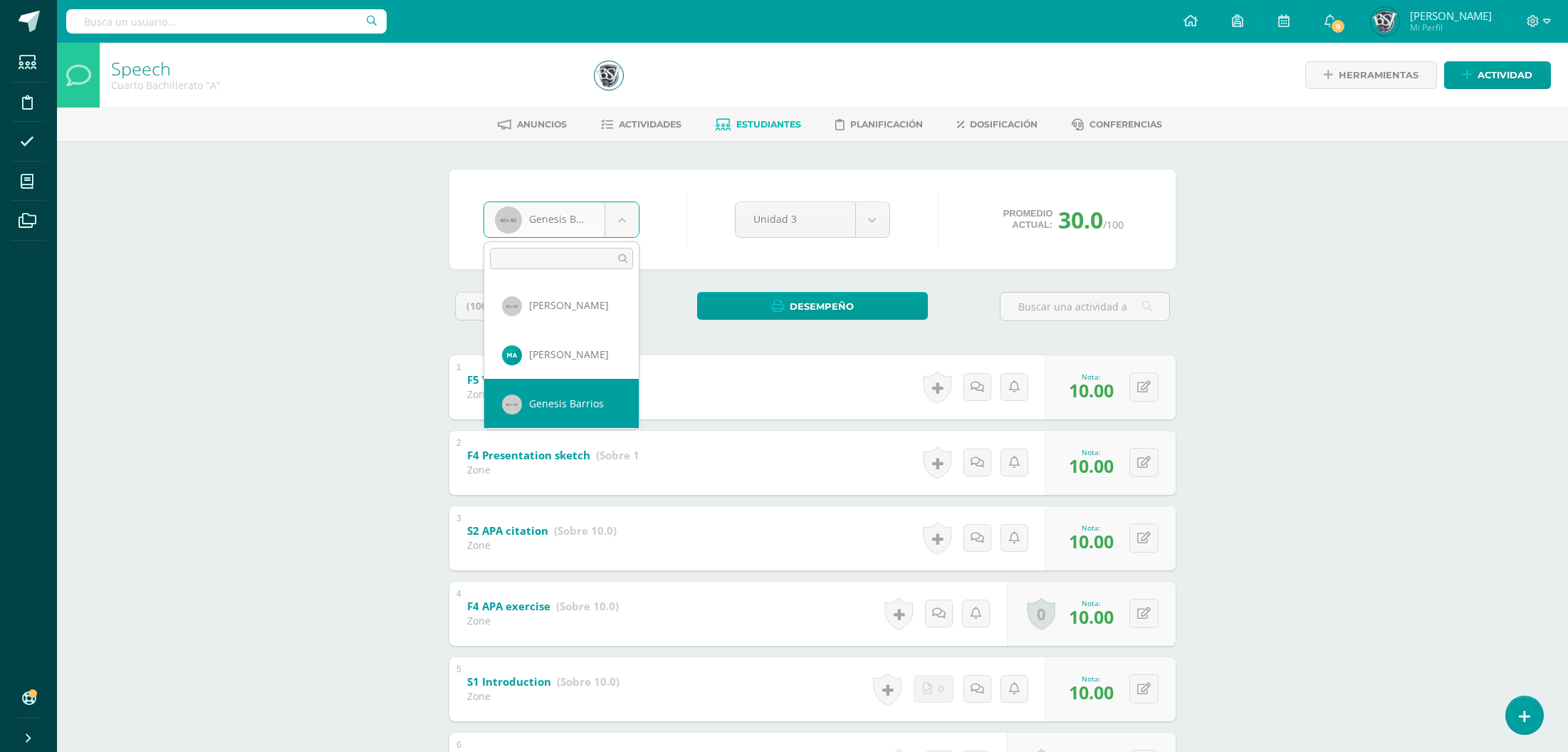
click at [581, 219] on body "Estudiantes Disciplina Asistencia Mis cursos Archivos Soporte Centro de ayuda Ú…" at bounding box center [784, 483] width 1568 height 967
select select "560"
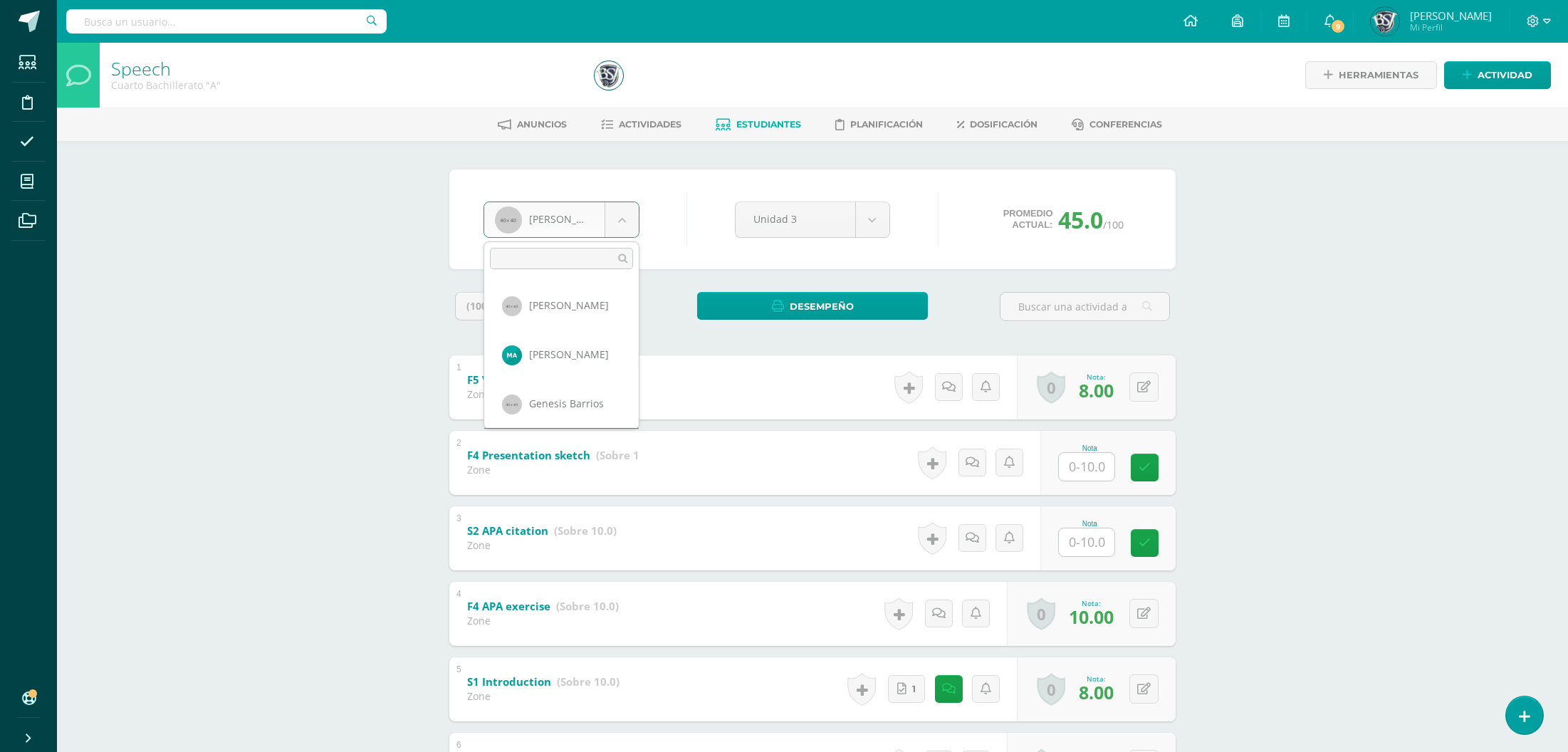
click at [609, 234] on body "Estudiantes Disciplina Asistencia Mis cursos Archivos Soporte Centro de ayuda Ú…" at bounding box center [784, 483] width 1568 height 967
select select "559"
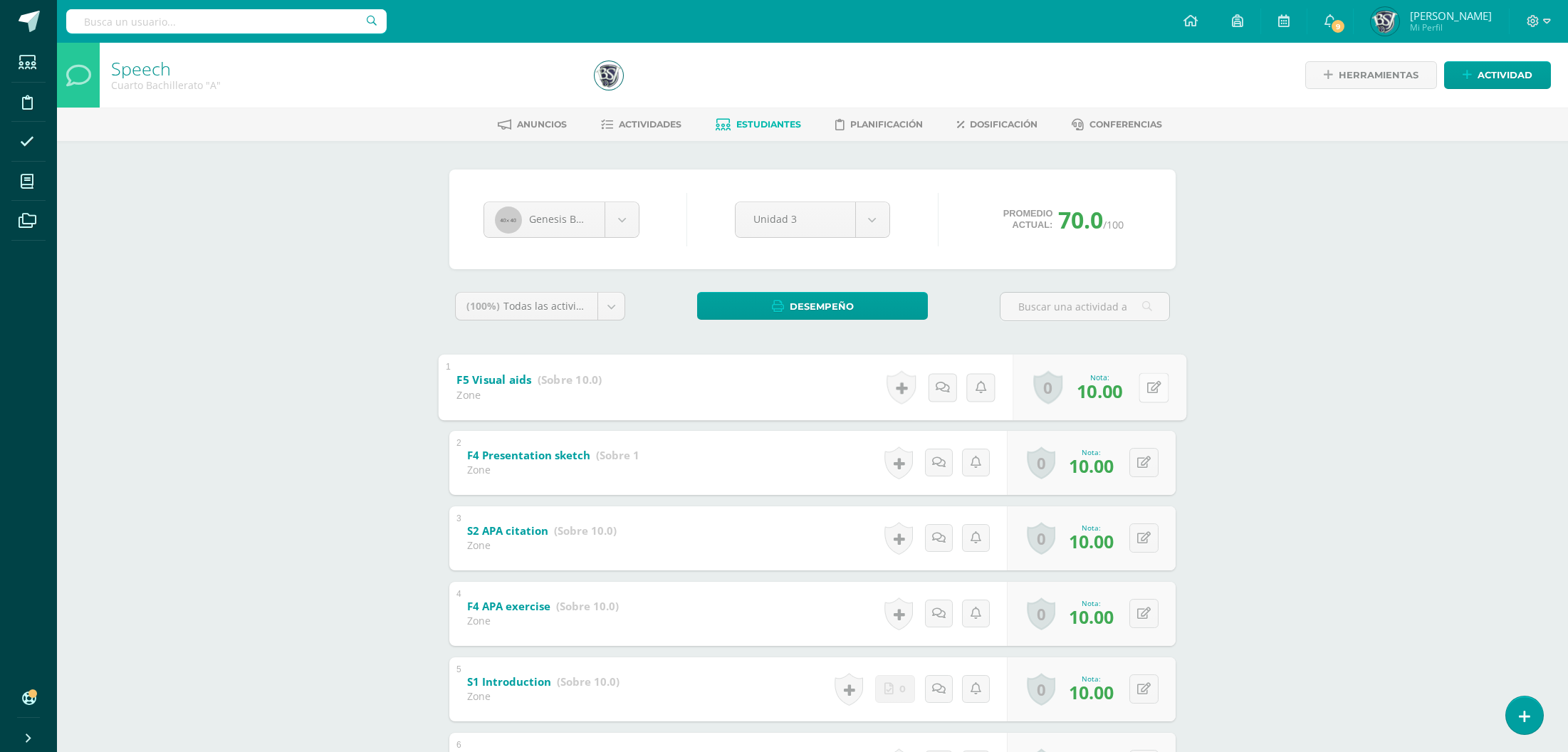
click at [1153, 374] on button at bounding box center [1153, 387] width 30 height 30
click at [1138, 467] on button at bounding box center [1153, 463] width 30 height 30
click at [1131, 372] on div "0 [GEOGRAPHIC_DATA] Logros obtenidos Aún no hay logros agregados Nota: 10.00" at bounding box center [1100, 387] width 174 height 66
click at [1159, 385] on button at bounding box center [1153, 387] width 30 height 30
type input "5"
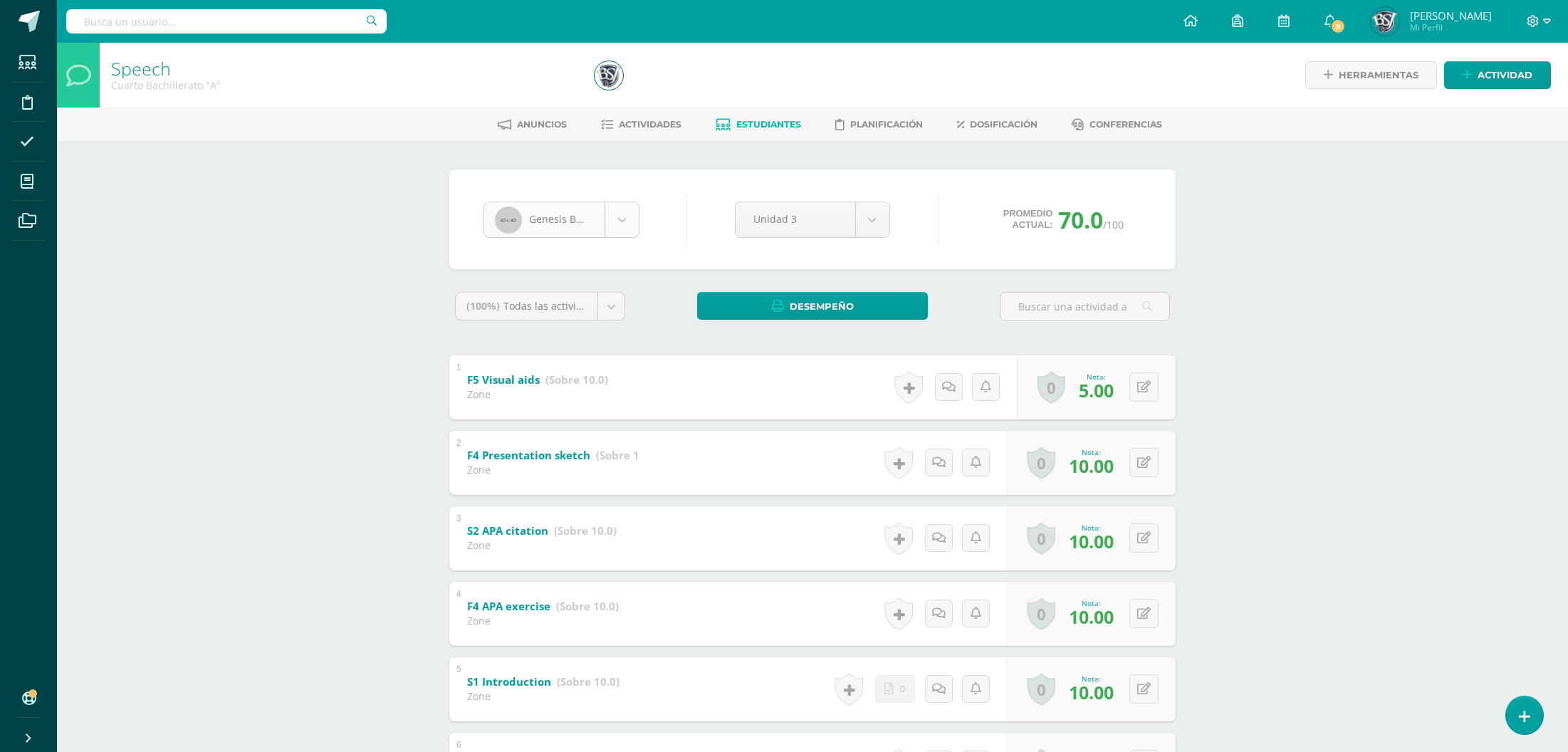
click at [581, 208] on body "Estudiantes Disciplina Asistencia Mis cursos Archivos Soporte Centro de ayuda Ú…" at bounding box center [784, 483] width 1568 height 967
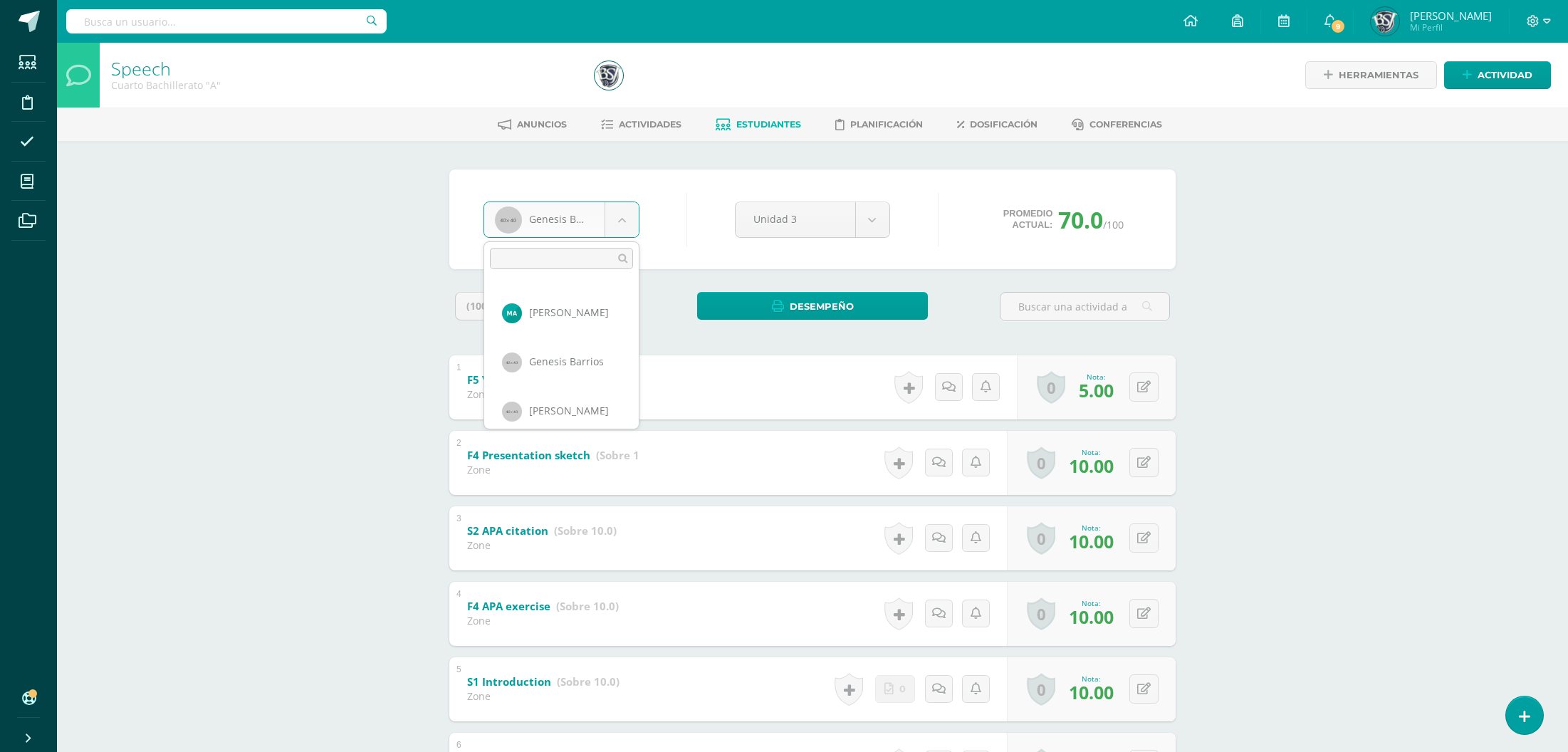
scroll to position [48, 0]
select select "560"
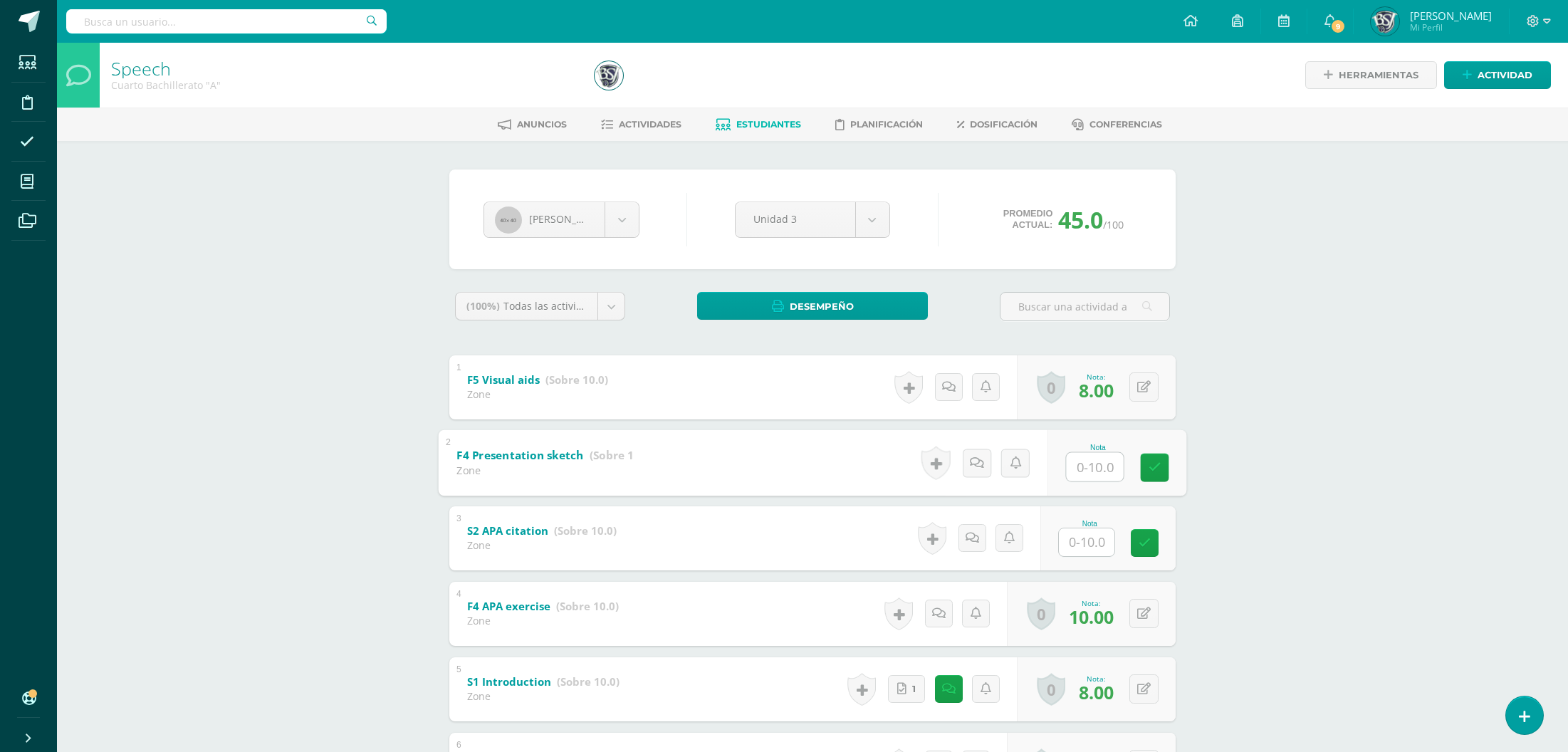
click at [1089, 463] on input "text" at bounding box center [1095, 466] width 57 height 28
type input "10"
click at [551, 216] on body "Estudiantes Disciplina Asistencia Mis cursos Archivos Soporte Centro de ayuda Ú…" at bounding box center [784, 483] width 1568 height 967
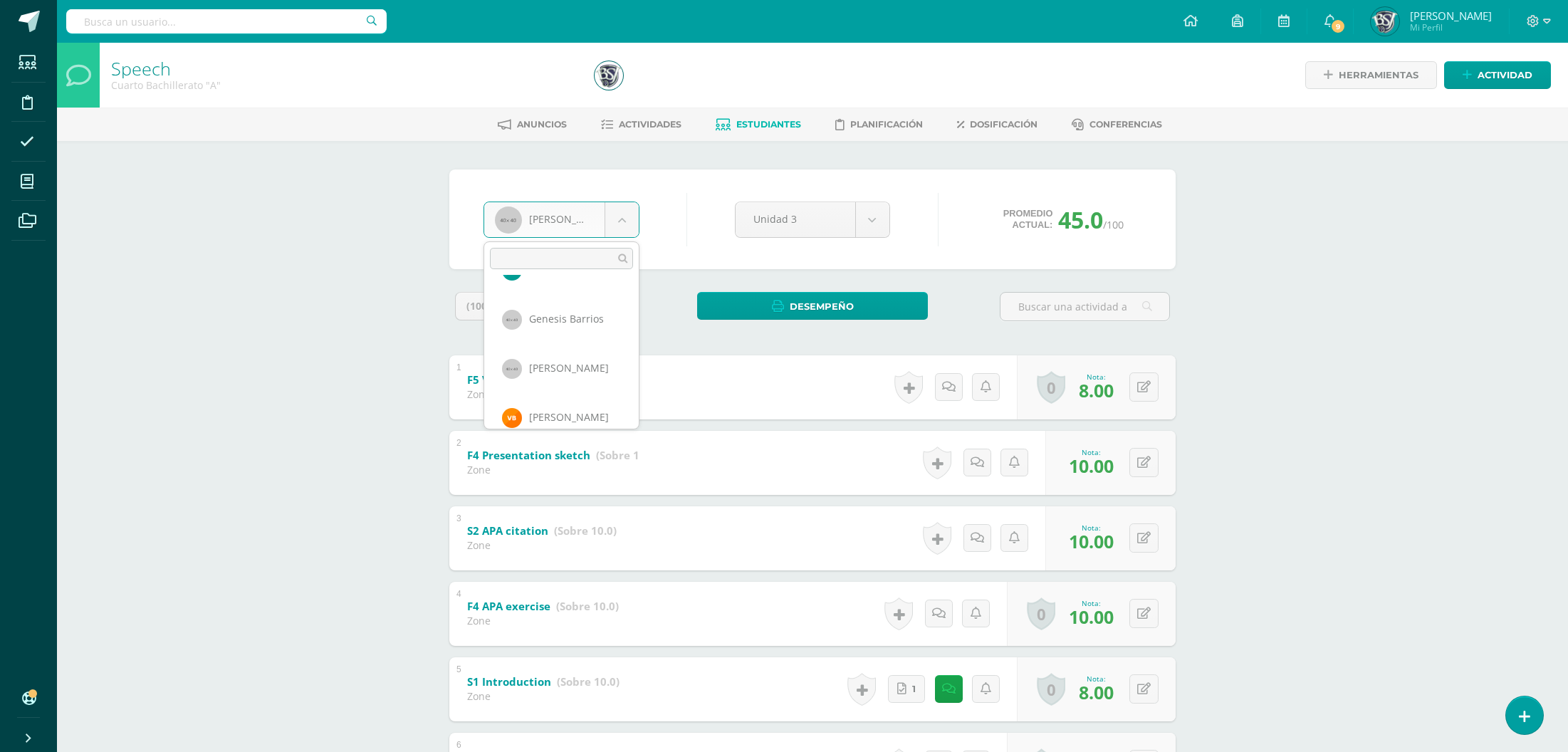
scroll to position [97, 0]
select select "1055"
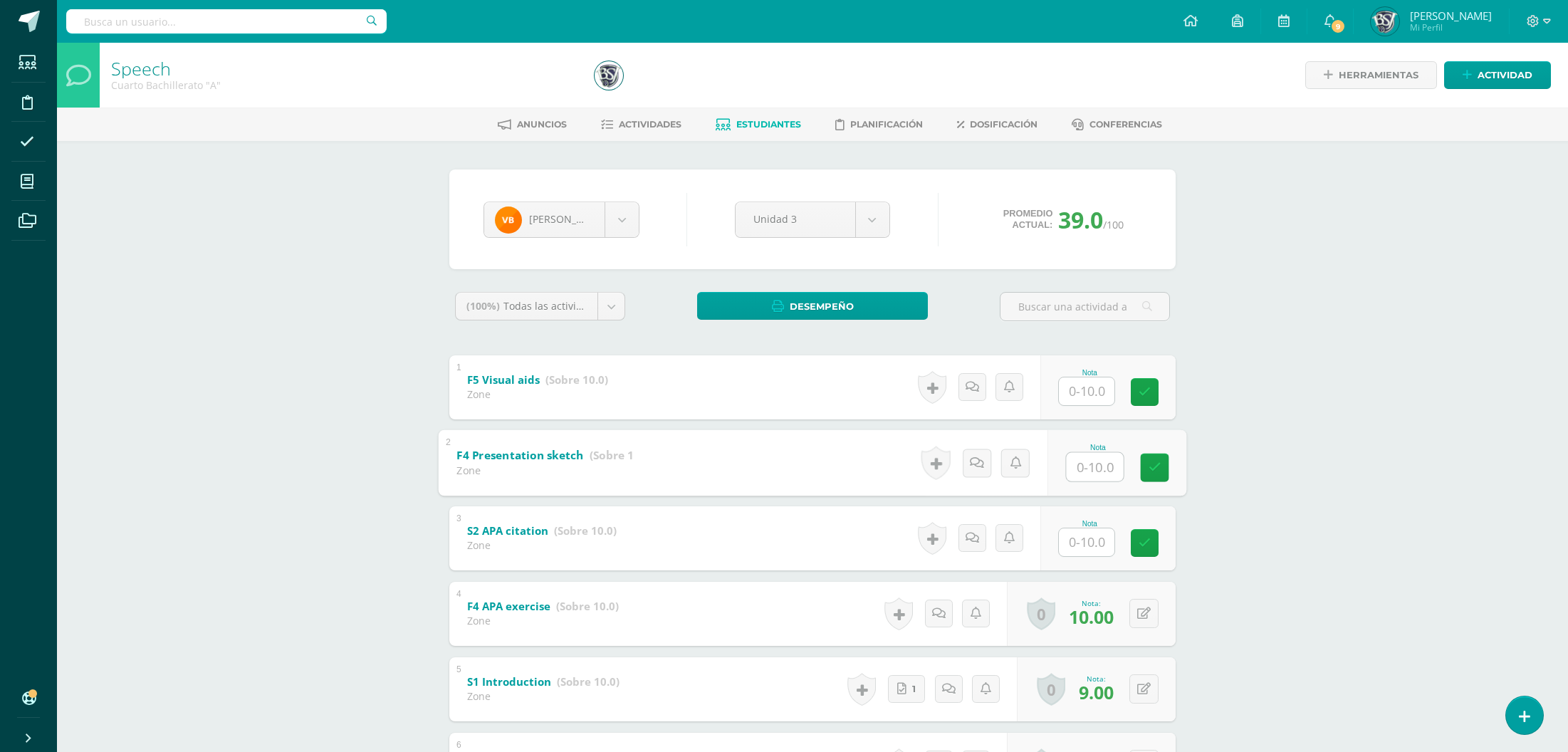
click at [1092, 471] on input "text" at bounding box center [1095, 466] width 57 height 28
type input "10"
type input "0"
click at [1092, 393] on input "text" at bounding box center [1095, 390] width 57 height 28
type input "0"
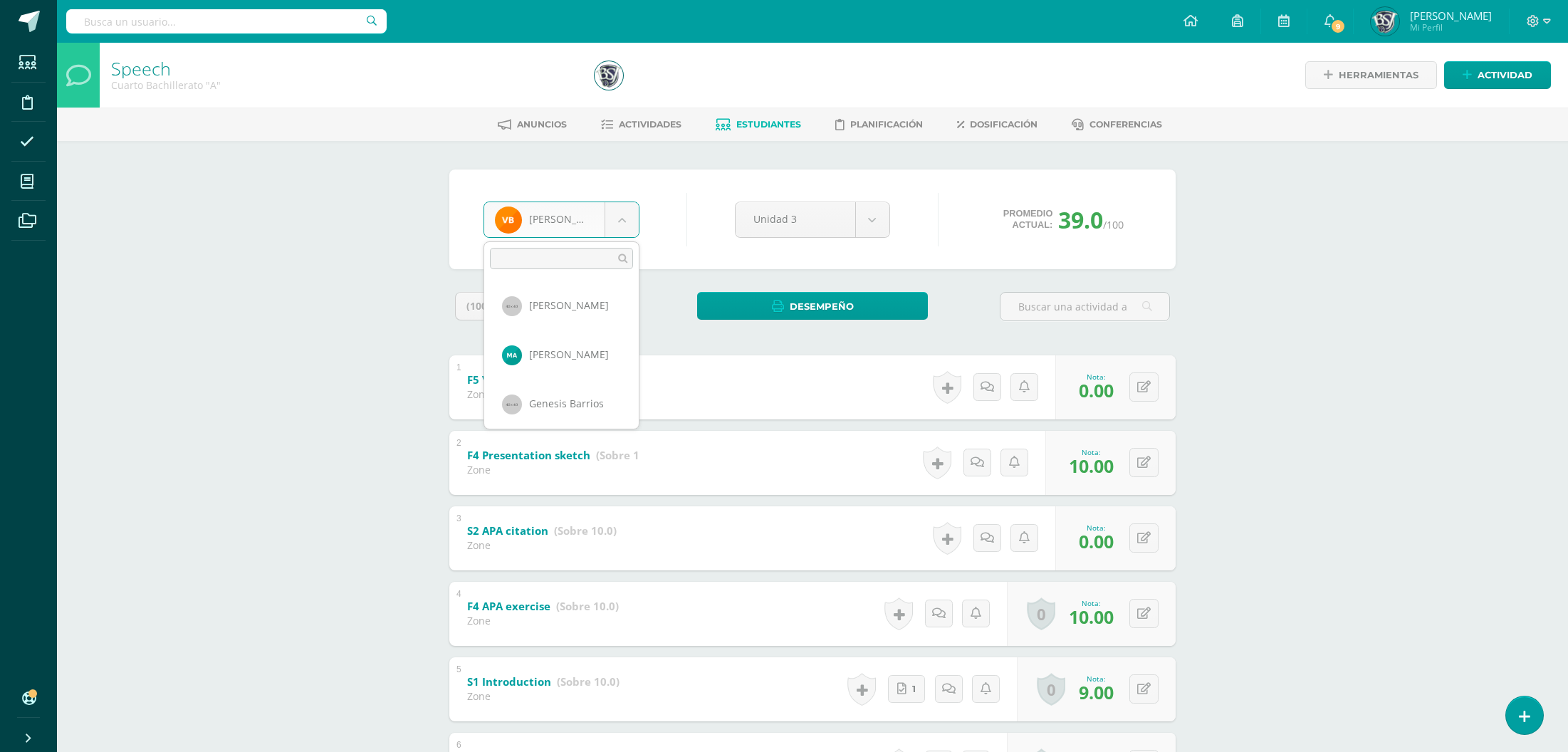
click at [600, 227] on body "Estudiantes Disciplina Asistencia Mis cursos Archivos Soporte Centro de ayuda Ú…" at bounding box center [784, 483] width 1568 height 967
select select "1339"
click at [608, 213] on body "Estudiantes Disciplina Asistencia Mis cursos Archivos Soporte Centro de ayuda Ú…" at bounding box center [784, 483] width 1568 height 967
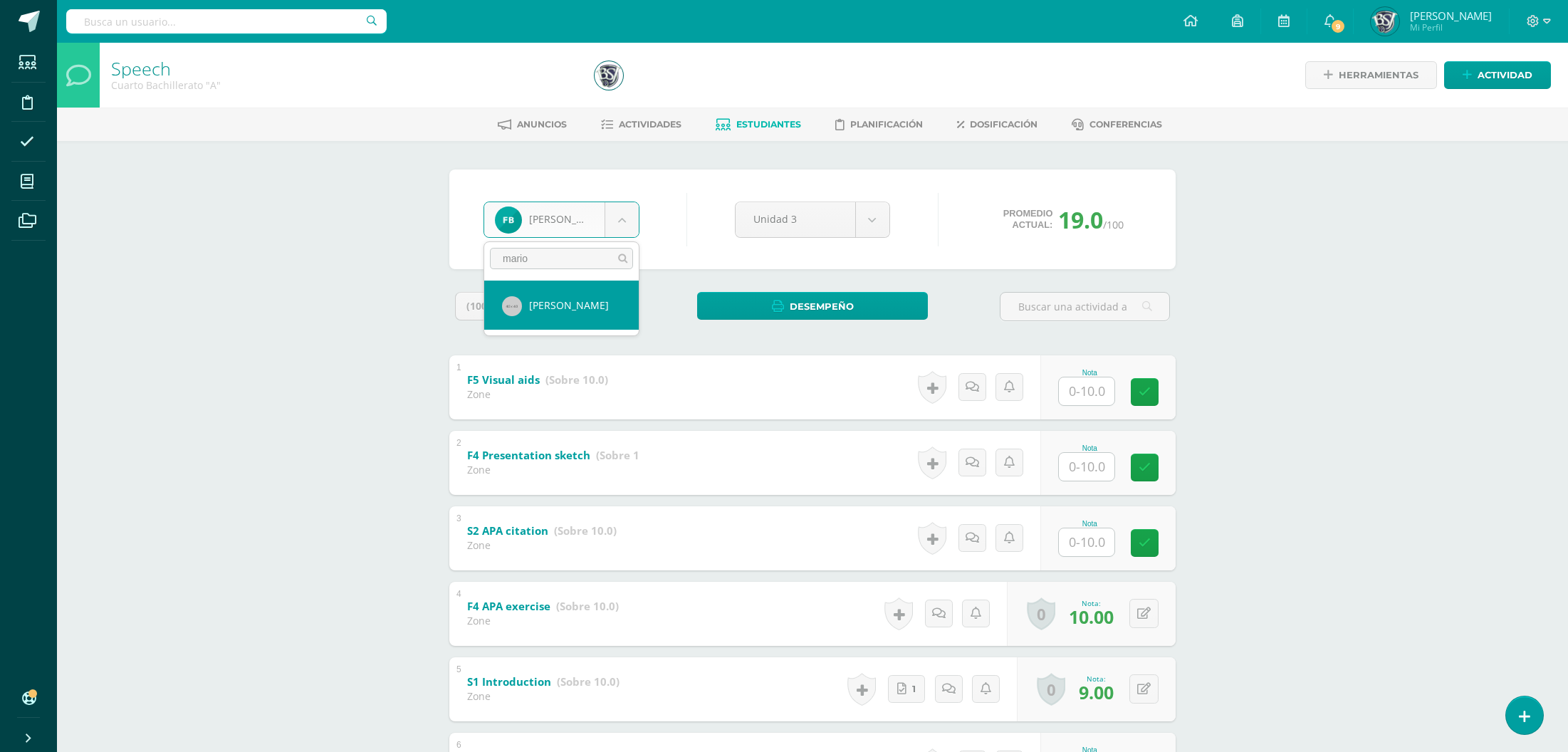
type input "mario"
select select "585"
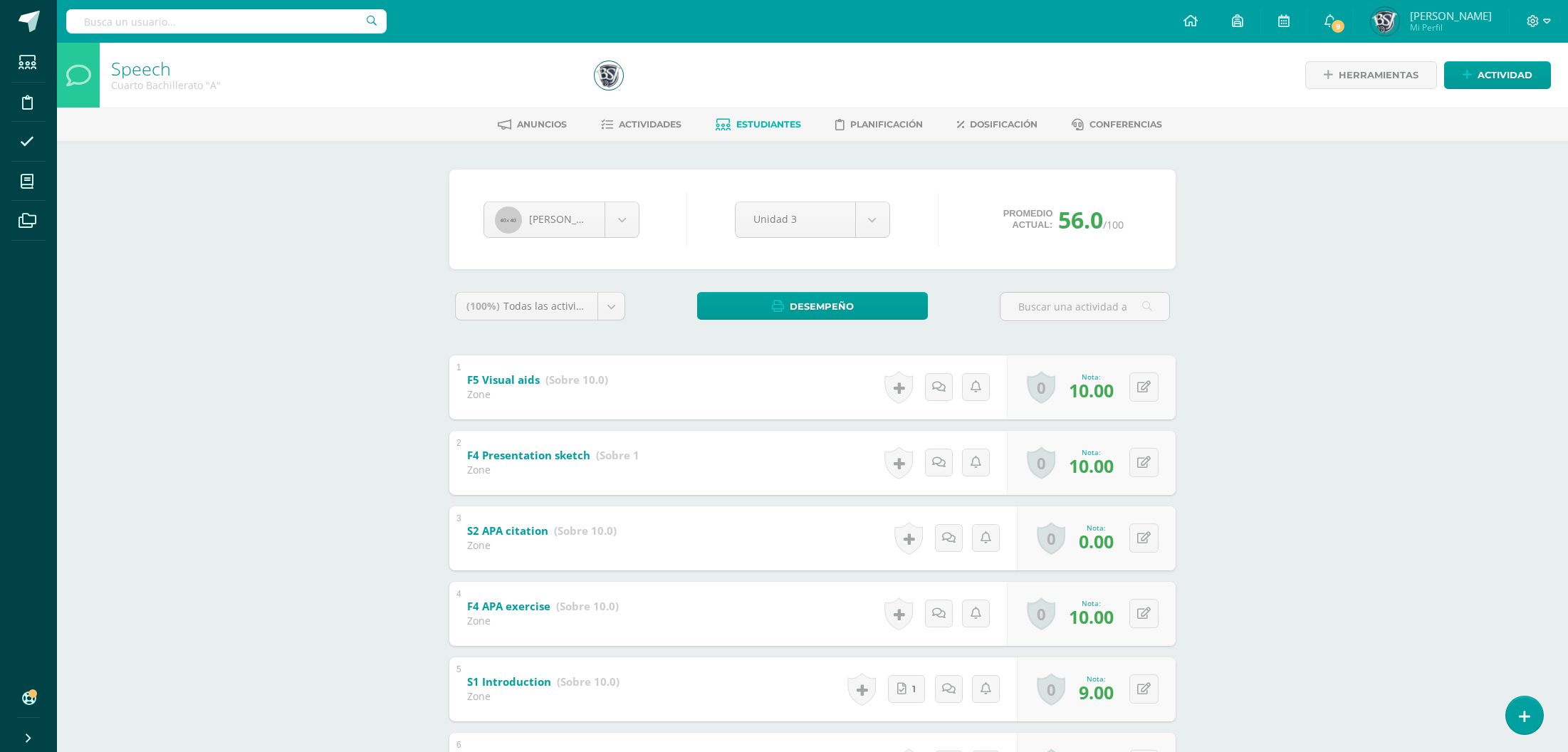
click at [1495, 645] on div "Speech Cuarto Bachillerato "A" Herramientas Detalle de asistencias Actividad An…" at bounding box center [812, 505] width 1511 height 925
click at [1415, 486] on div "Speech Cuarto Bachillerato "A" Herramientas Detalle de asistencias Actividad An…" at bounding box center [812, 505] width 1511 height 925
click at [1449, 373] on div "Speech Cuarto Bachillerato "A" Herramientas Detalle de asistencias Actividad An…" at bounding box center [812, 505] width 1511 height 925
click at [1407, 594] on div "Speech Cuarto Bachillerato "A" Herramientas Detalle de asistencias Actividad An…" at bounding box center [812, 505] width 1511 height 925
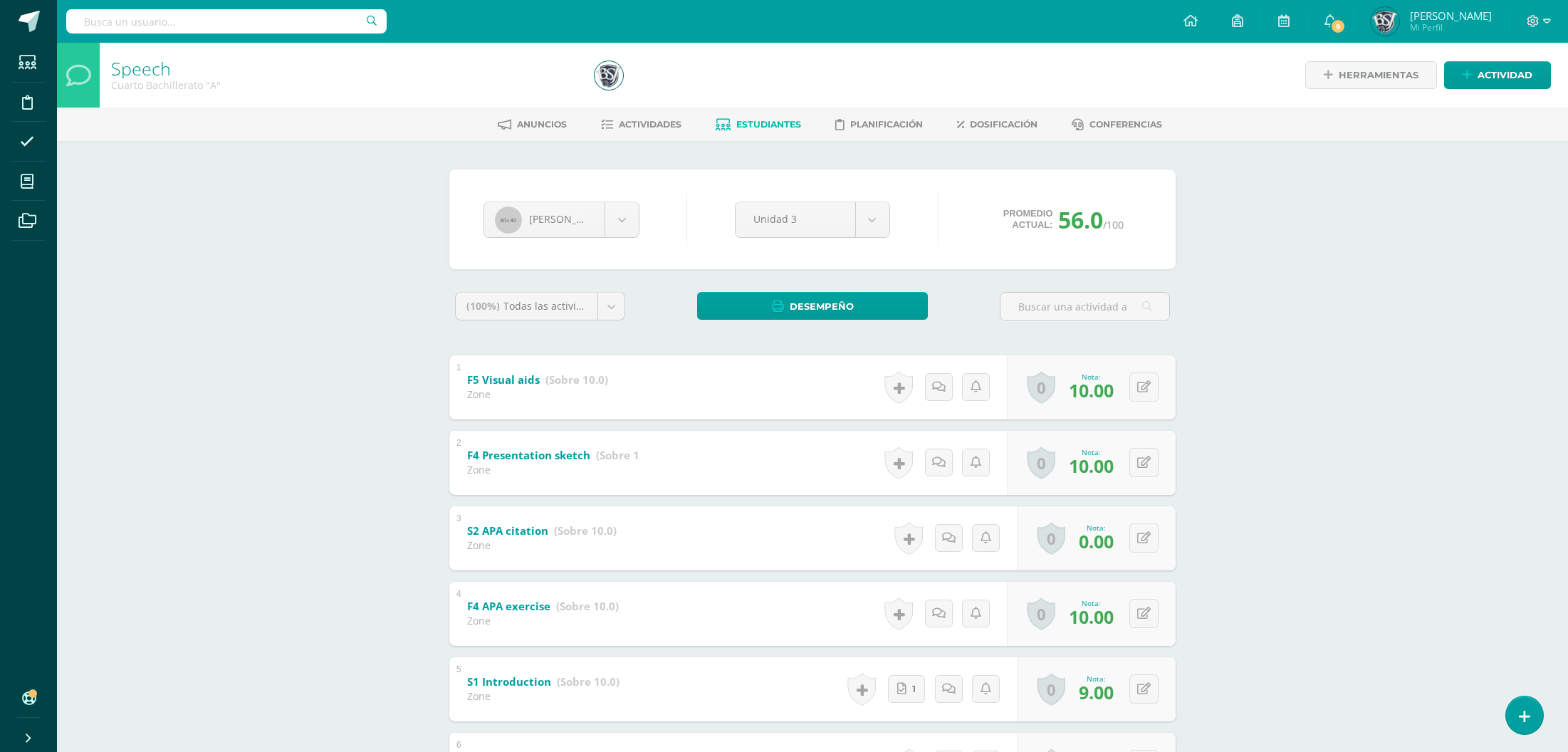
click at [1161, 340] on div "(100%) Todas las actividades de esta unidad Todas las actividades de esta unida…" at bounding box center [811, 615] width 726 height 647
